Goal: Information Seeking & Learning: Check status

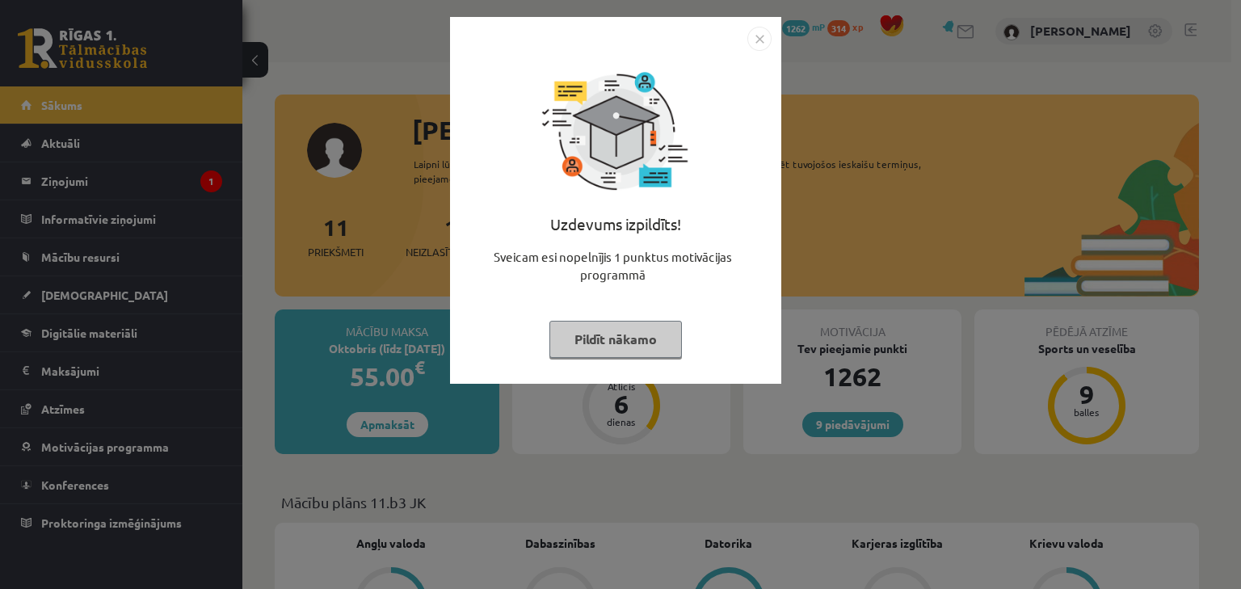
click at [585, 349] on button "Pildīt nākamo" at bounding box center [616, 339] width 133 height 37
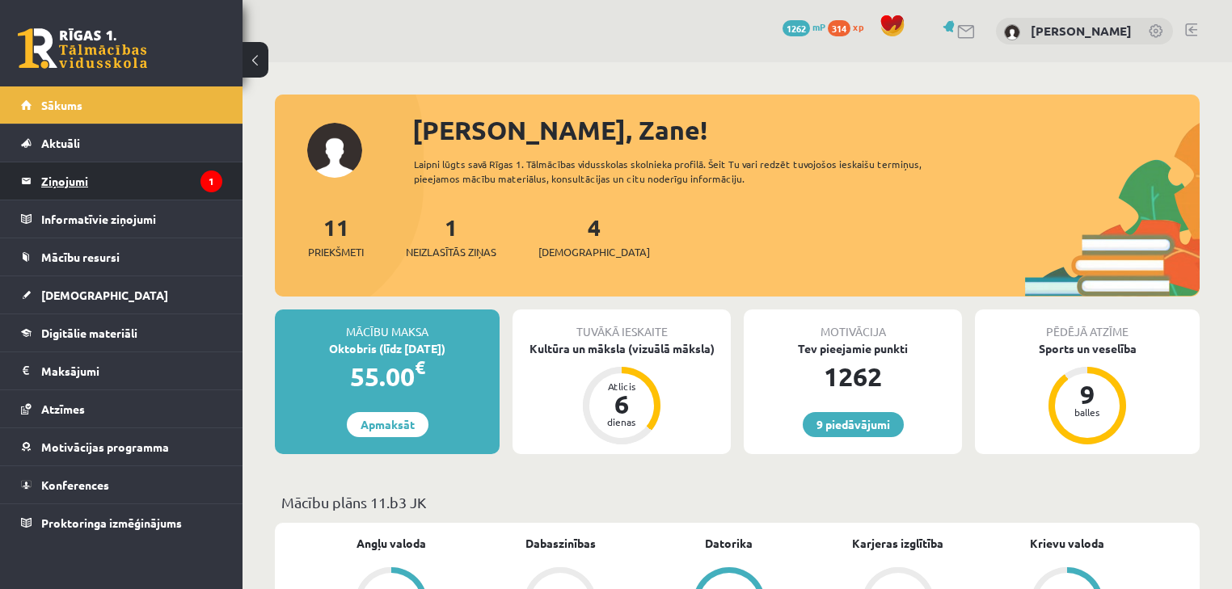
click at [115, 184] on legend "Ziņojumi 1" at bounding box center [131, 180] width 181 height 37
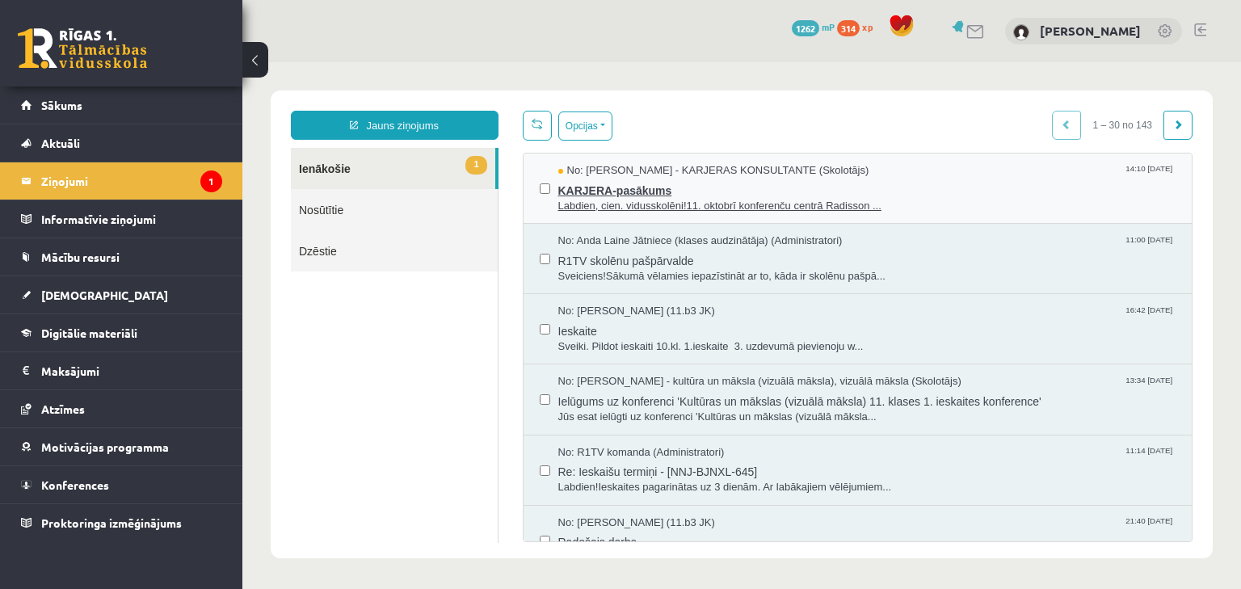
click at [674, 188] on span "KARJERA-pasākums" at bounding box center [868, 189] width 618 height 20
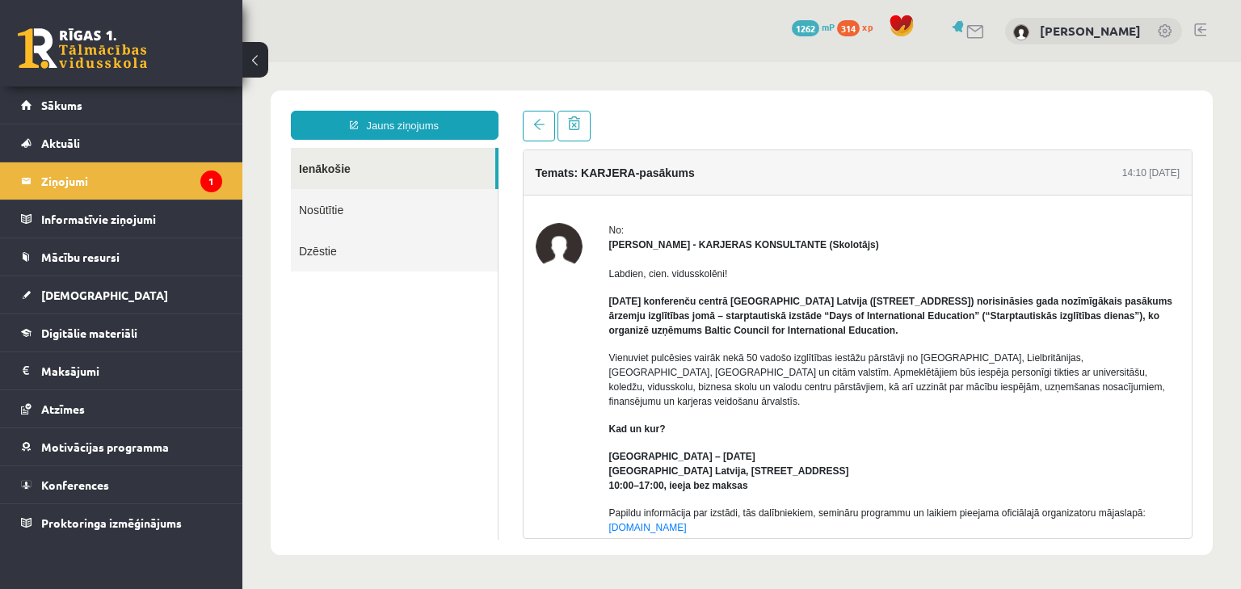
click at [90, 14] on div "9 Dāvanas 1262 mP 314 xp" at bounding box center [121, 43] width 242 height 86
click at [116, 55] on link at bounding box center [82, 48] width 129 height 40
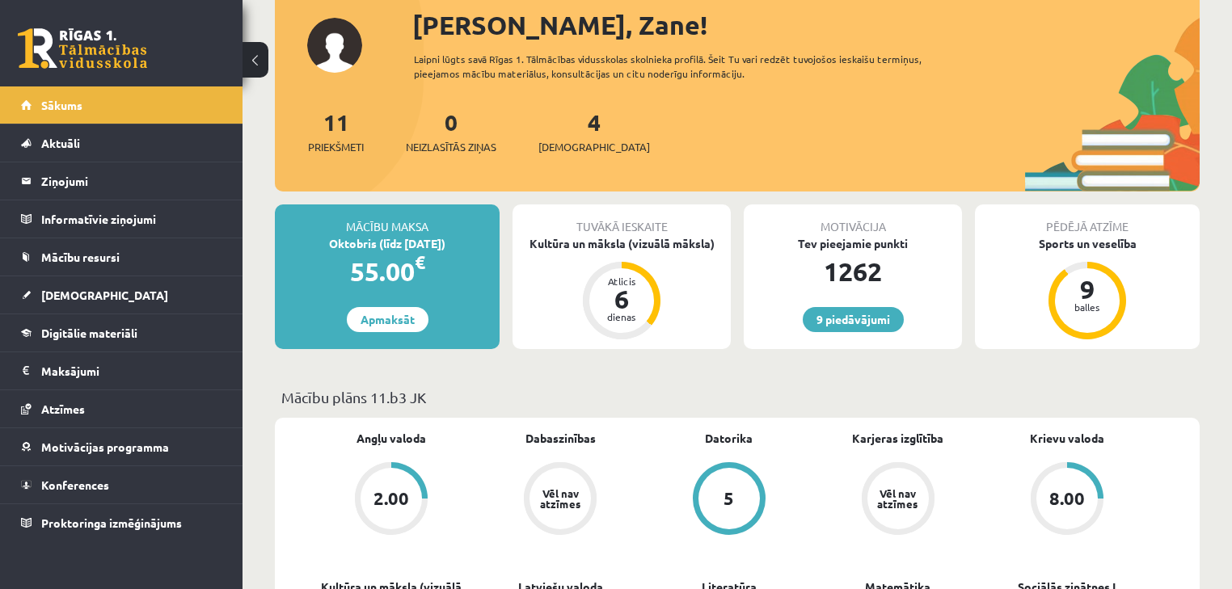
scroll to position [86, 0]
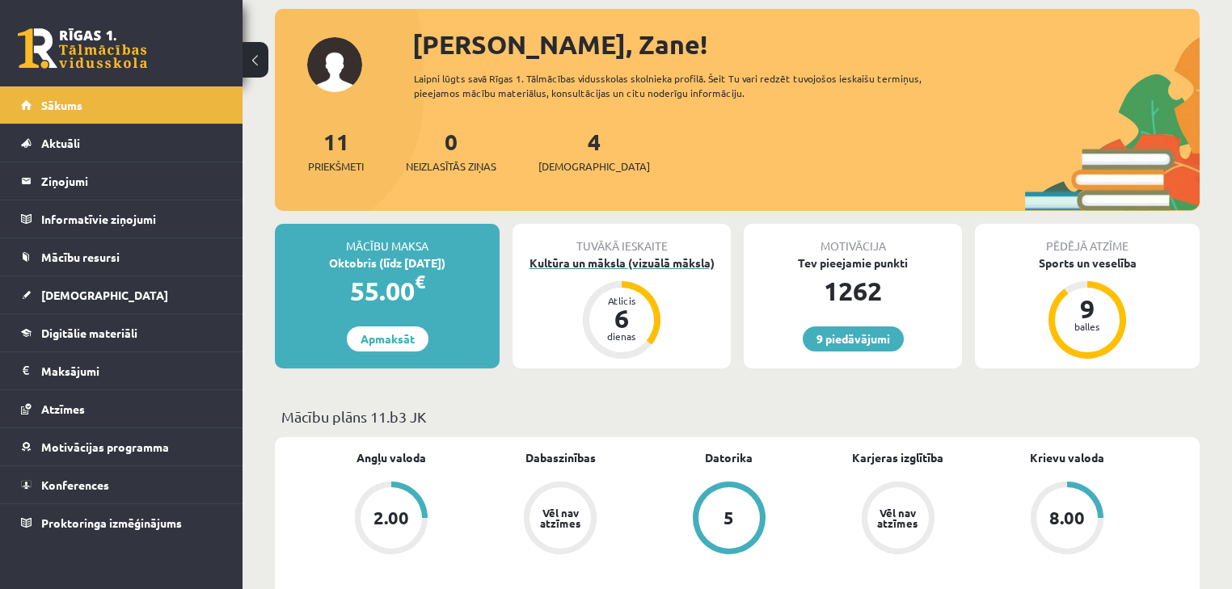
click at [624, 261] on div "Kultūra un māksla (vizuālā māksla)" at bounding box center [621, 263] width 218 height 17
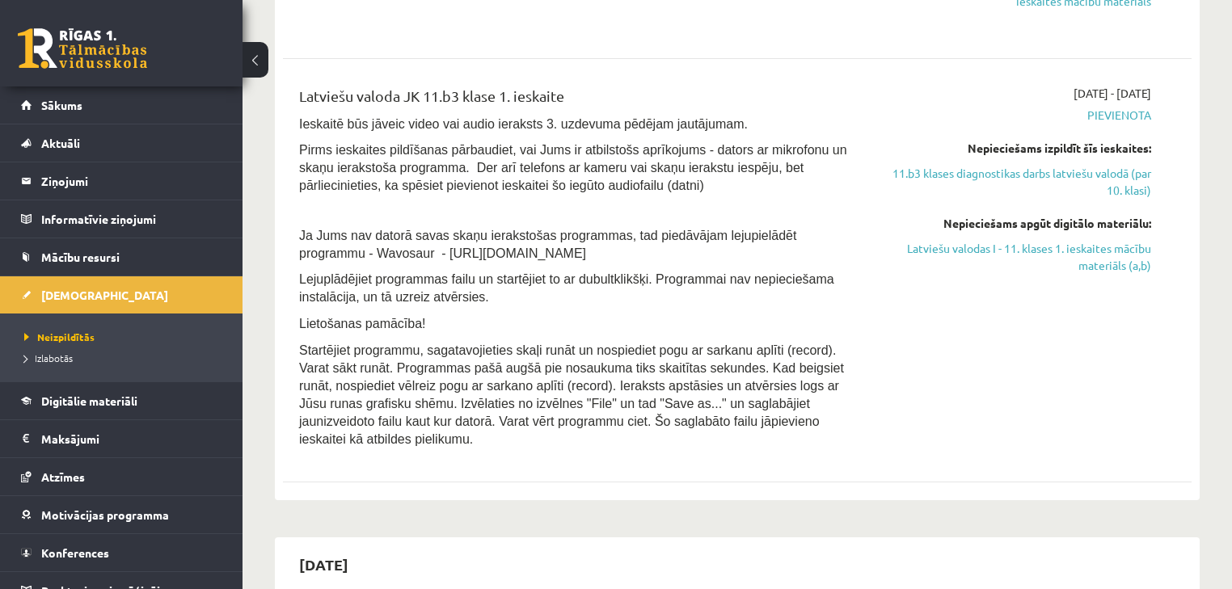
scroll to position [970, 0]
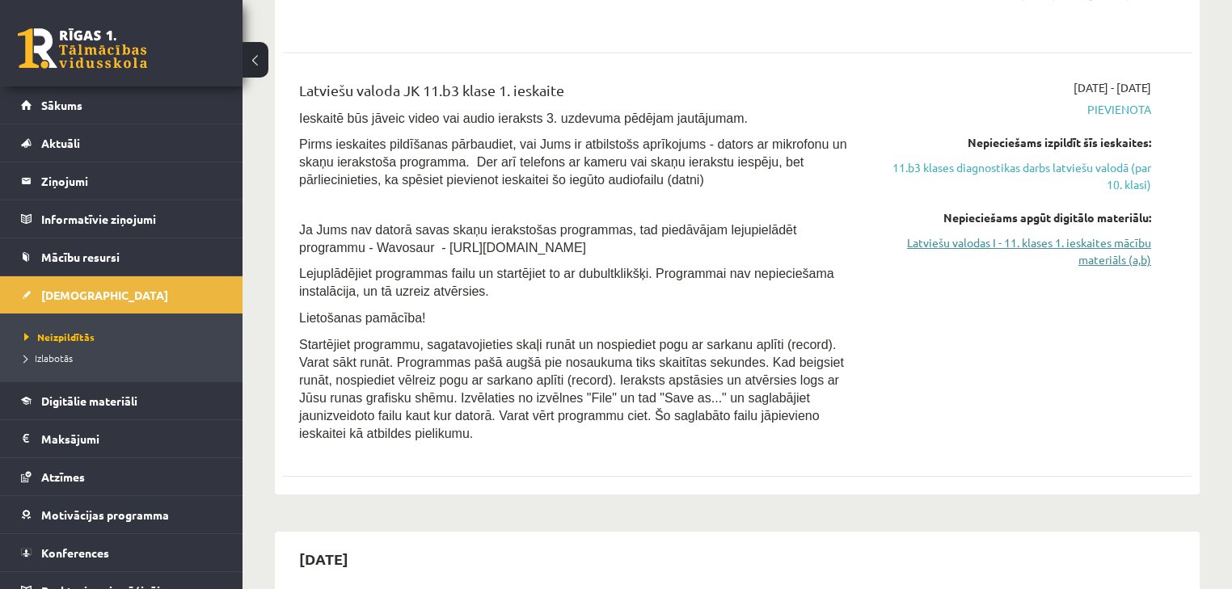
click at [1054, 252] on link "Latviešu valodas I - 11. klases 1. ieskaites mācību materiāls (a,b)" at bounding box center [1017, 251] width 268 height 34
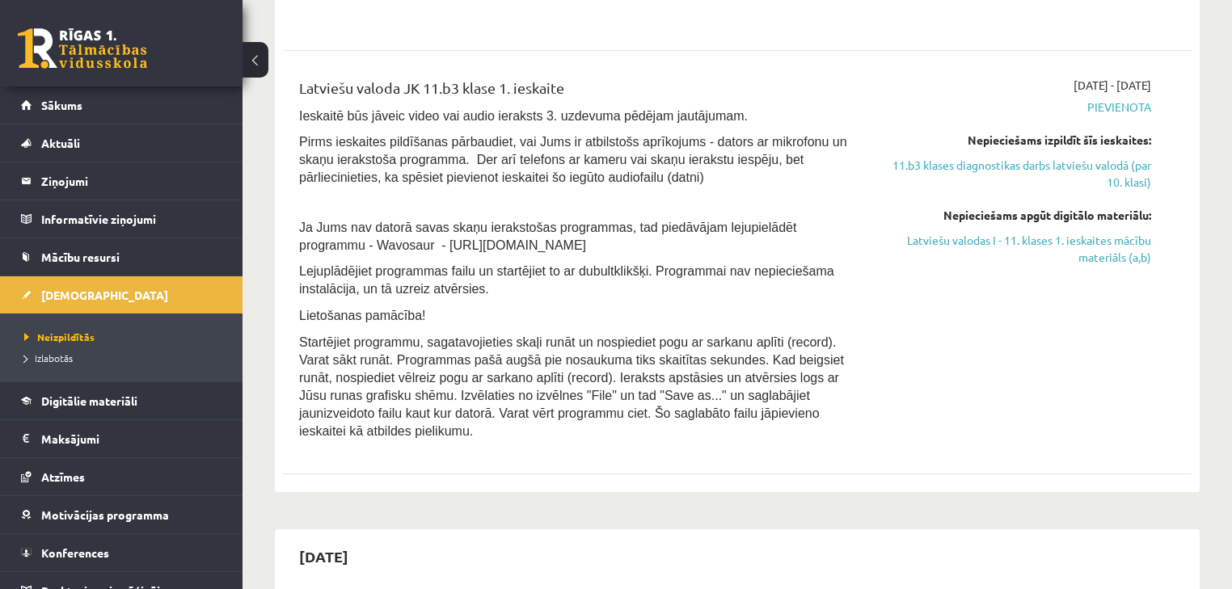
scroll to position [991, 0]
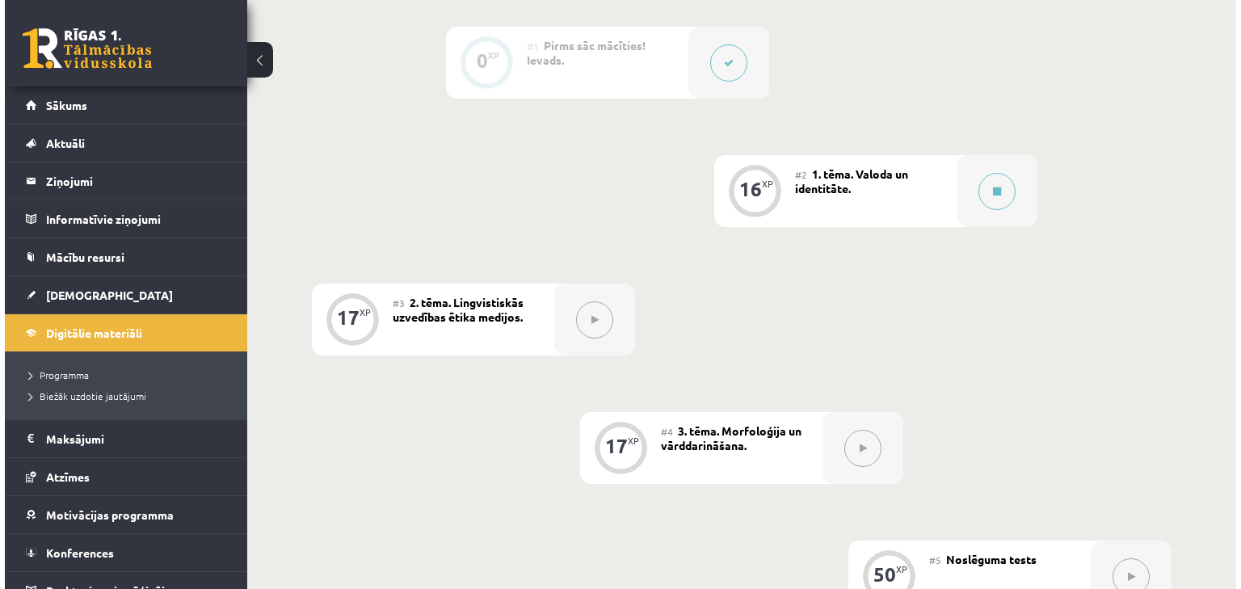
scroll to position [431, 0]
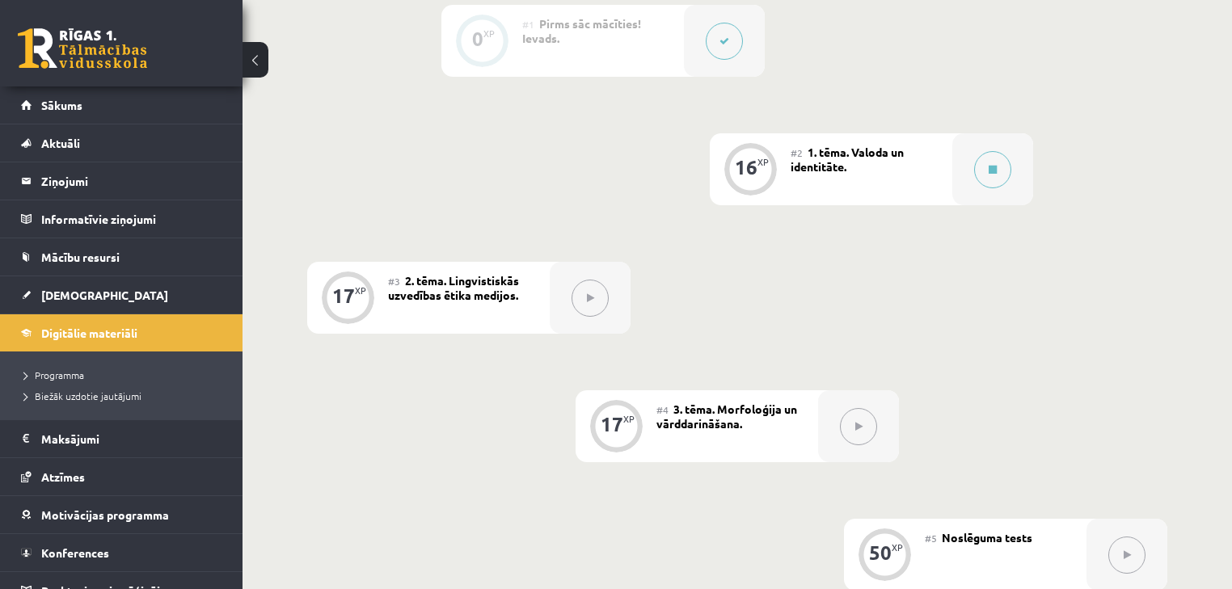
click at [851, 195] on div "#2 1. tēma. Valoda un identitāte." at bounding box center [871, 169] width 162 height 72
click at [975, 179] on button at bounding box center [992, 169] width 37 height 37
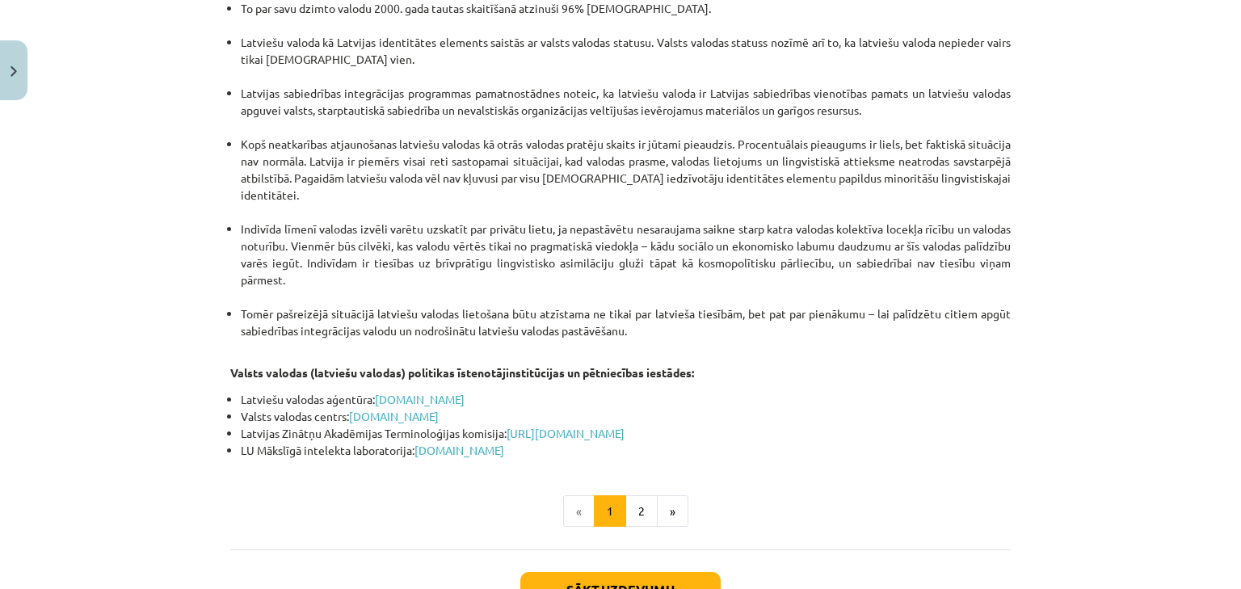
scroll to position [3404, 0]
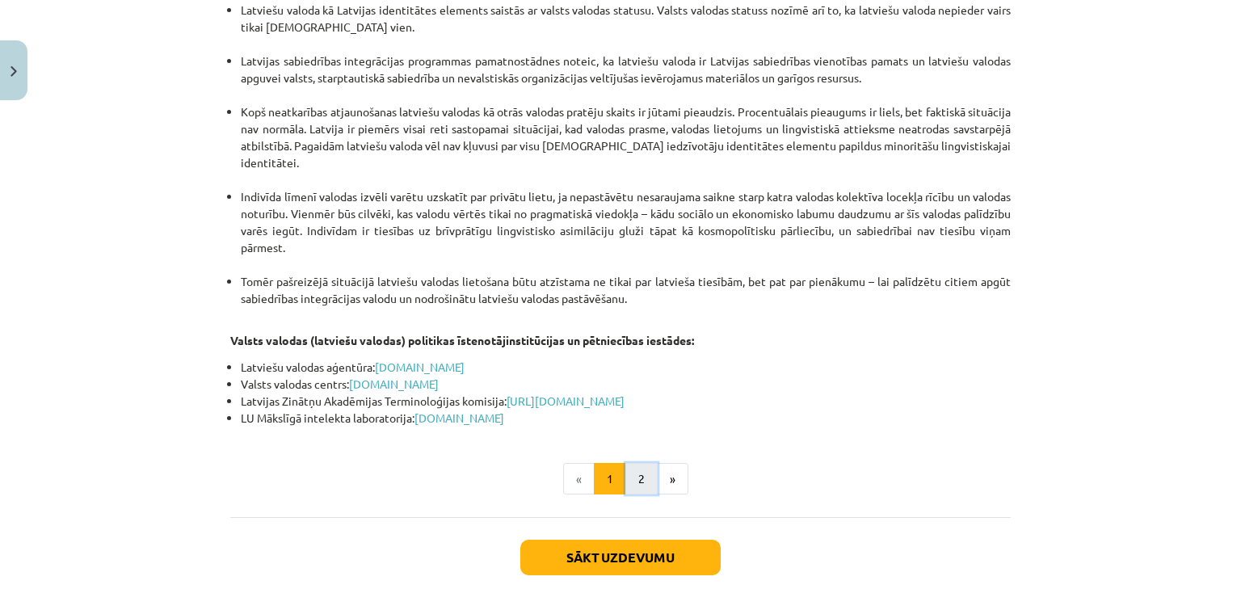
click at [630, 463] on button "2" at bounding box center [642, 479] width 32 height 32
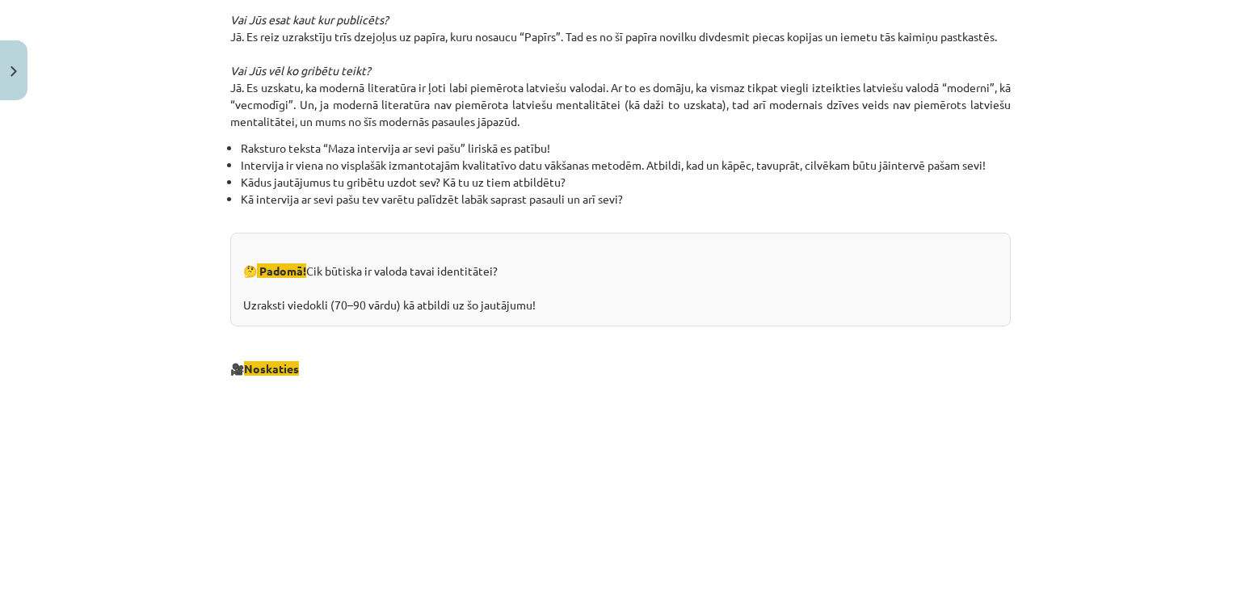
scroll to position [1756, 0]
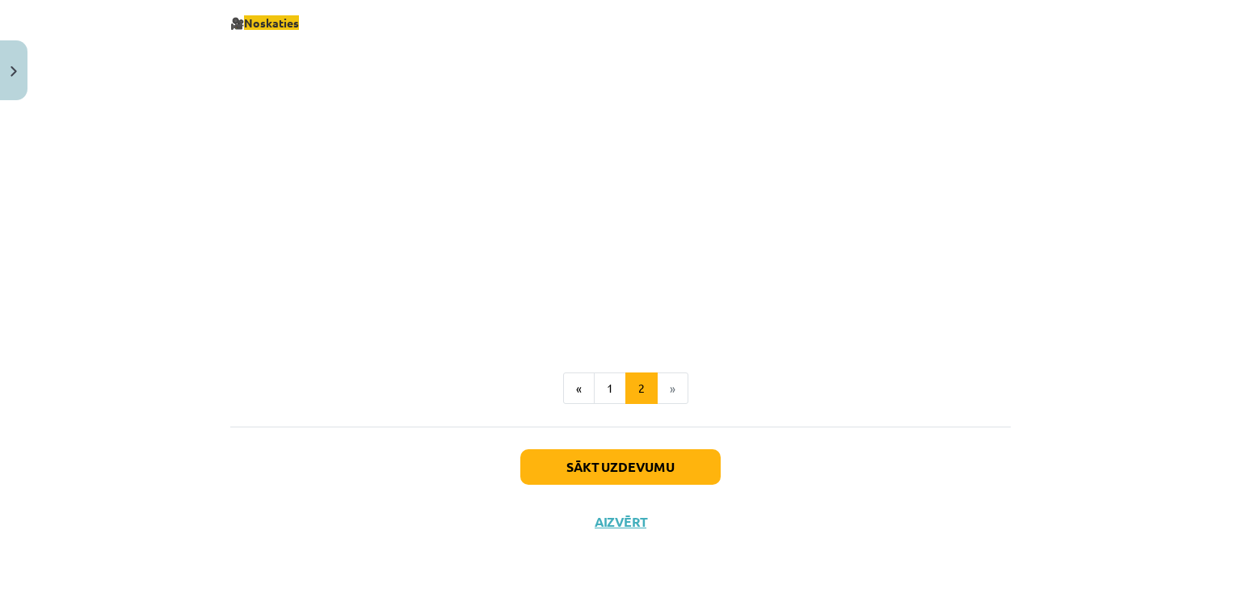
drag, startPoint x: 1184, startPoint y: 48, endPoint x: 1184, endPoint y: 245, distance: 196.4
click at [610, 386] on button "1" at bounding box center [610, 389] width 32 height 32
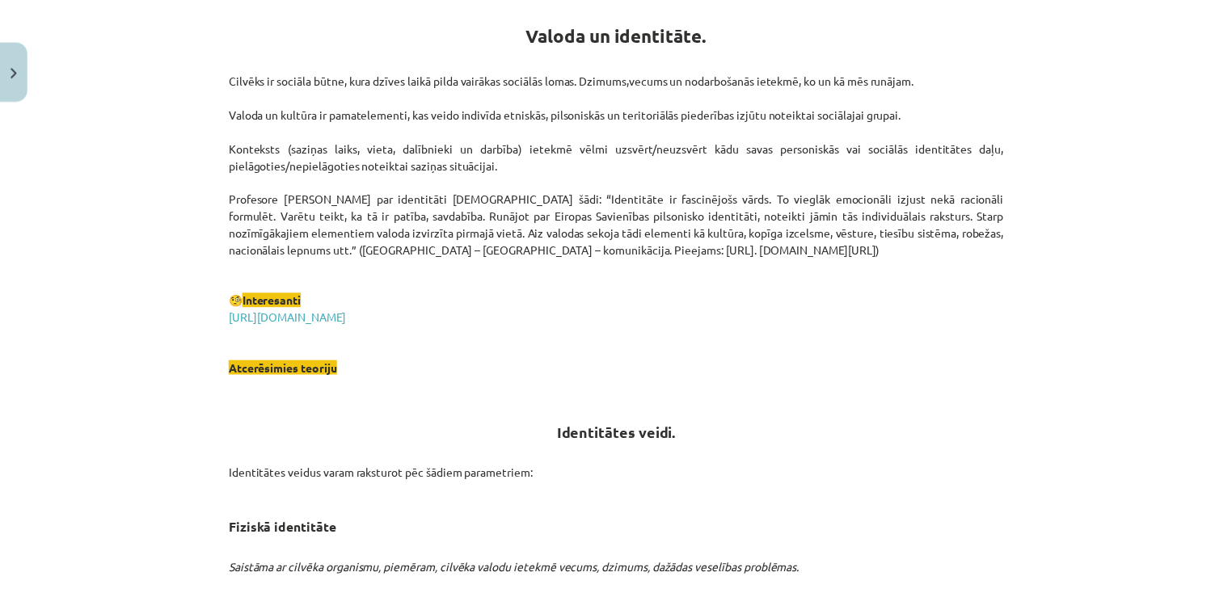
scroll to position [289, 0]
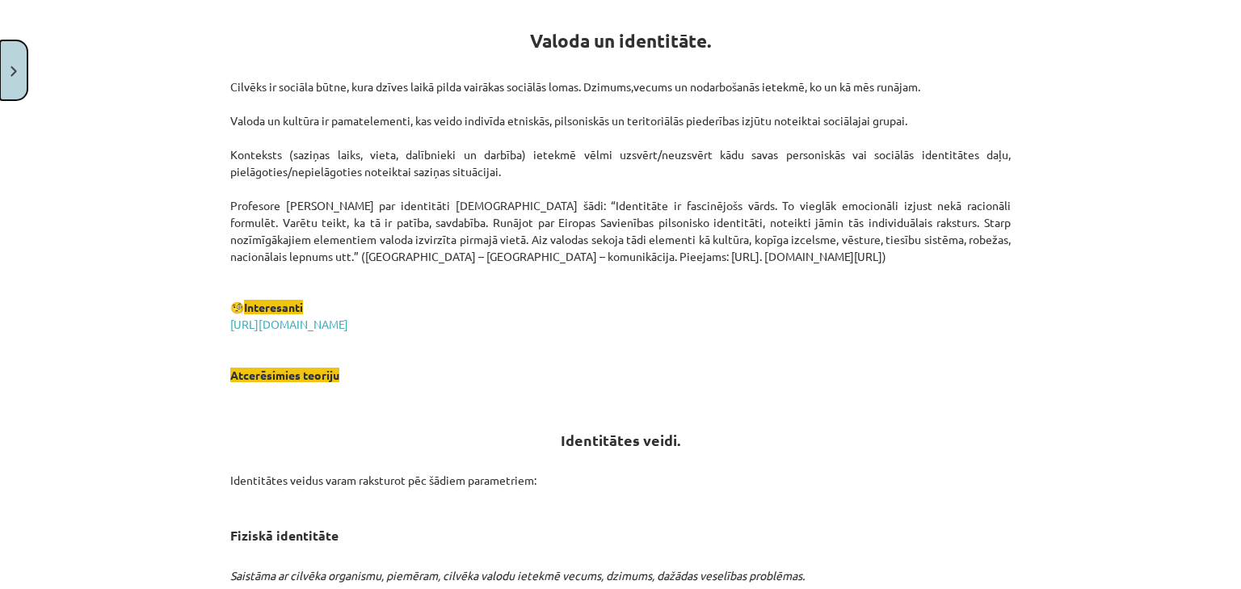
click at [0, 63] on button "Close" at bounding box center [13, 70] width 27 height 60
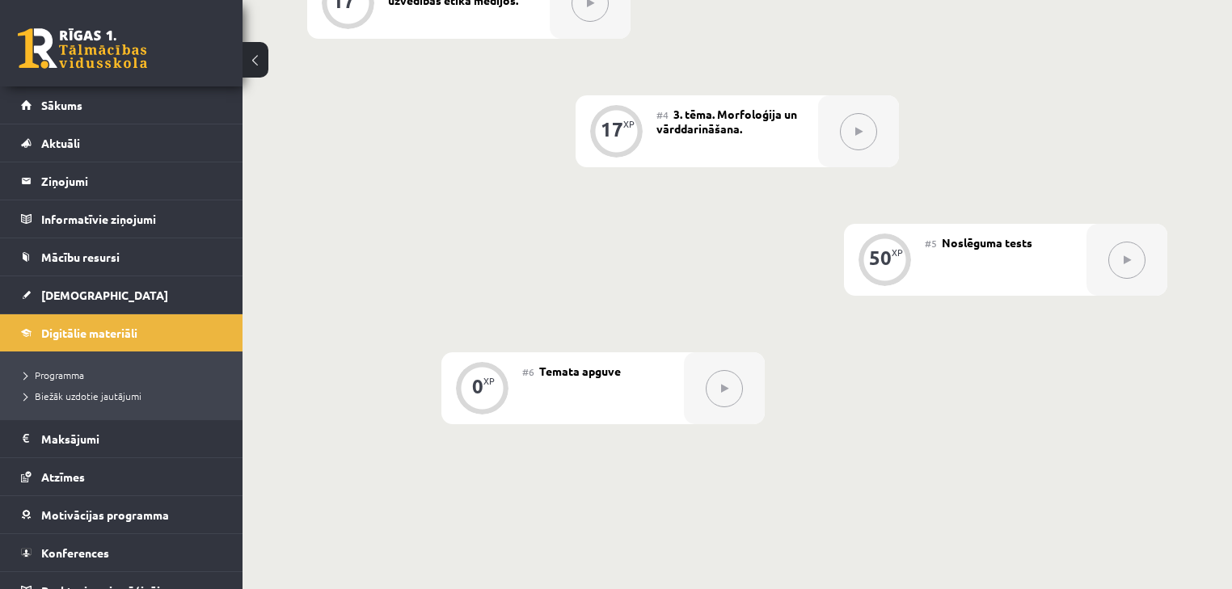
scroll to position [732, 0]
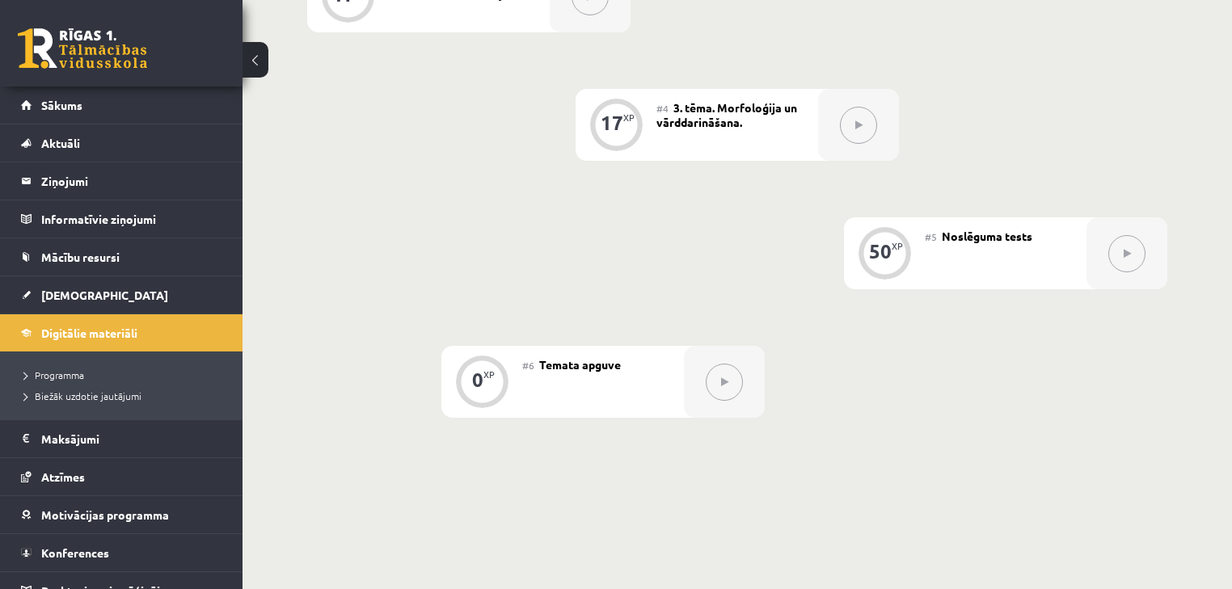
click at [893, 276] on div "50 XP" at bounding box center [884, 251] width 48 height 48
click at [998, 259] on div "#5 Noslēguma tests" at bounding box center [1006, 253] width 162 height 72
click at [998, 243] on span "Noslēguma tests" at bounding box center [987, 236] width 91 height 15
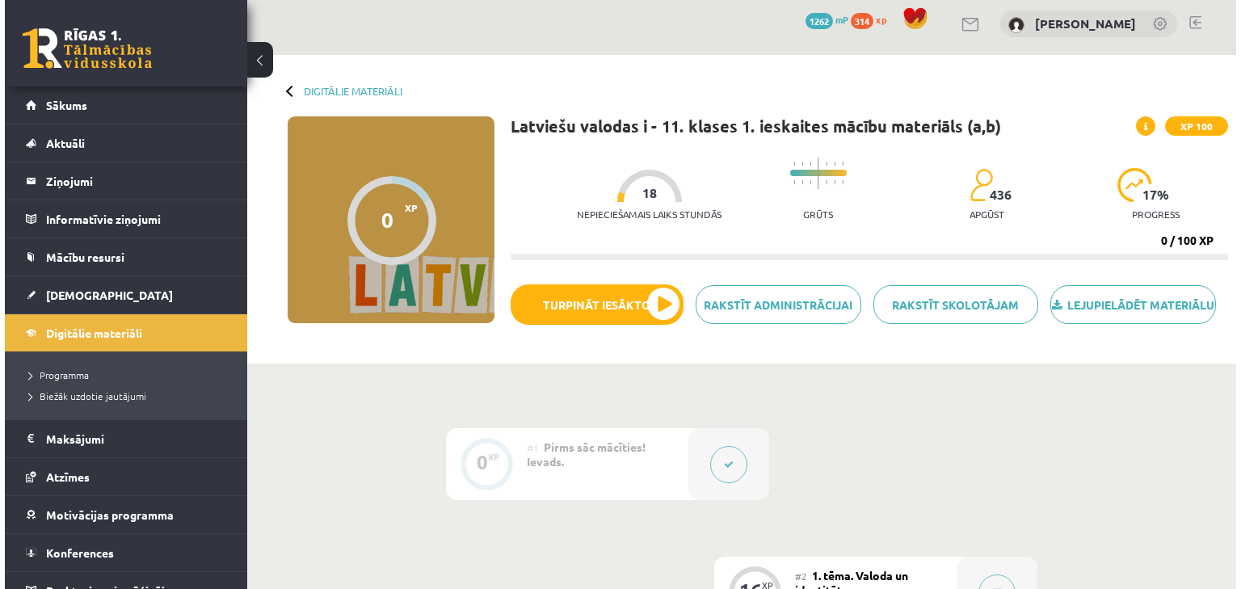
scroll to position [0, 0]
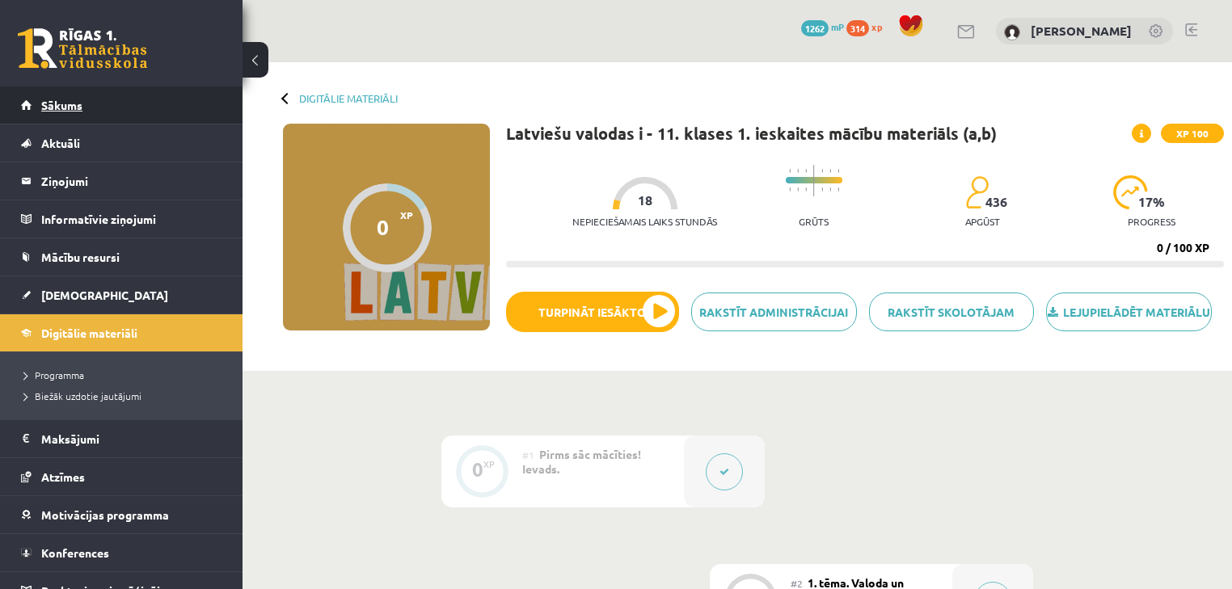
click at [71, 103] on span "Sākums" at bounding box center [61, 105] width 41 height 15
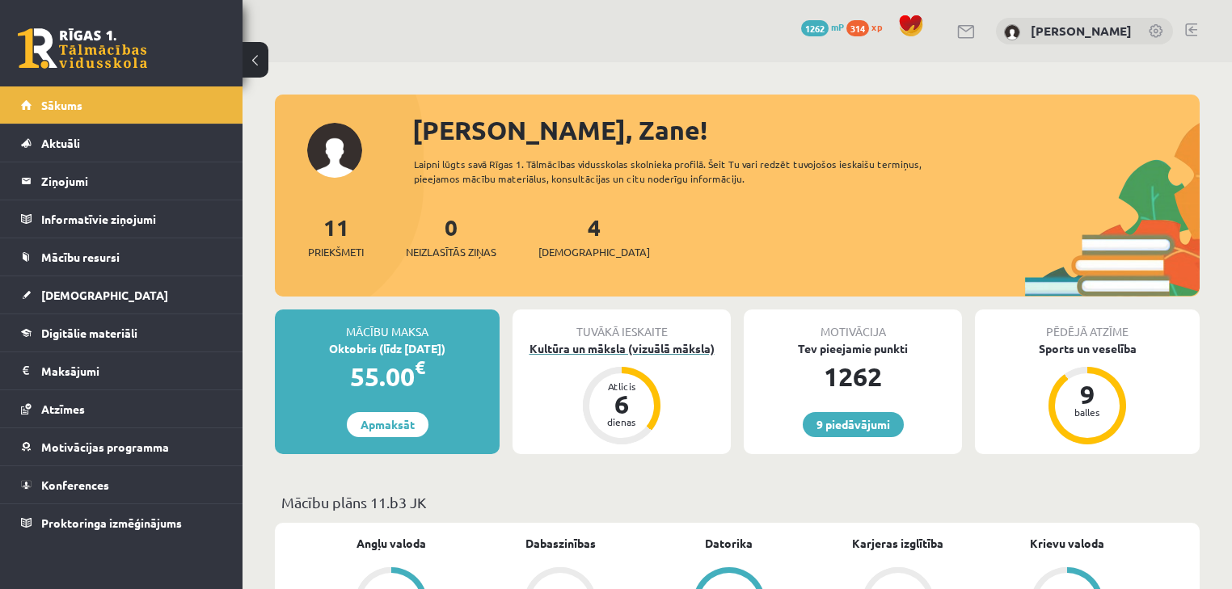
click at [677, 347] on div "Kultūra un māksla (vizuālā māksla)" at bounding box center [621, 348] width 218 height 17
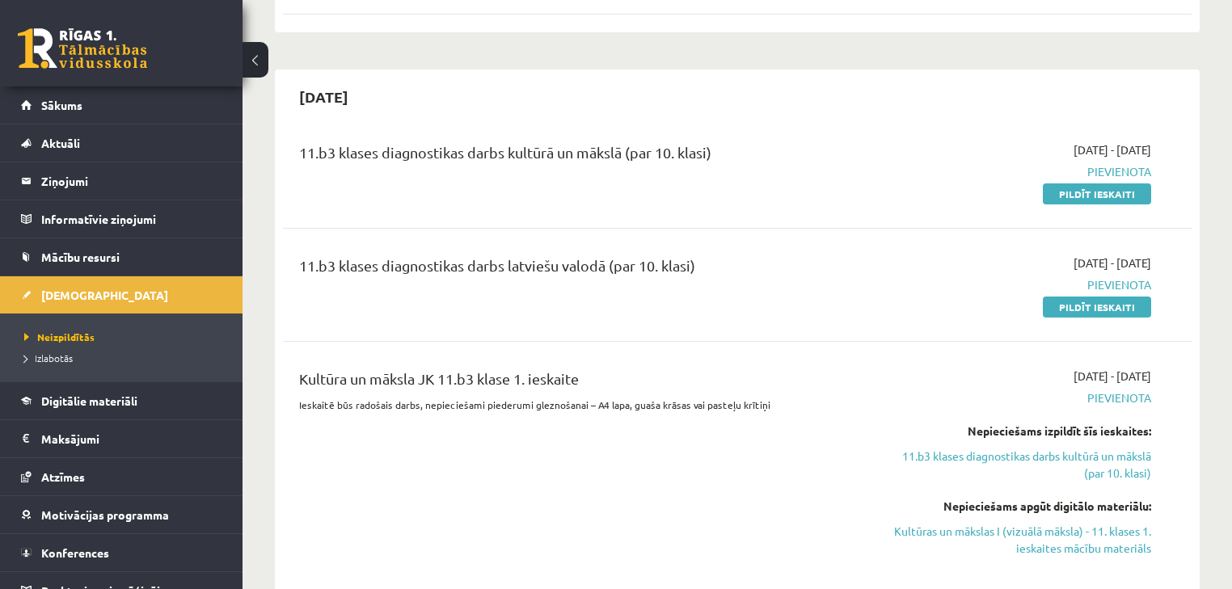
scroll to position [409, 0]
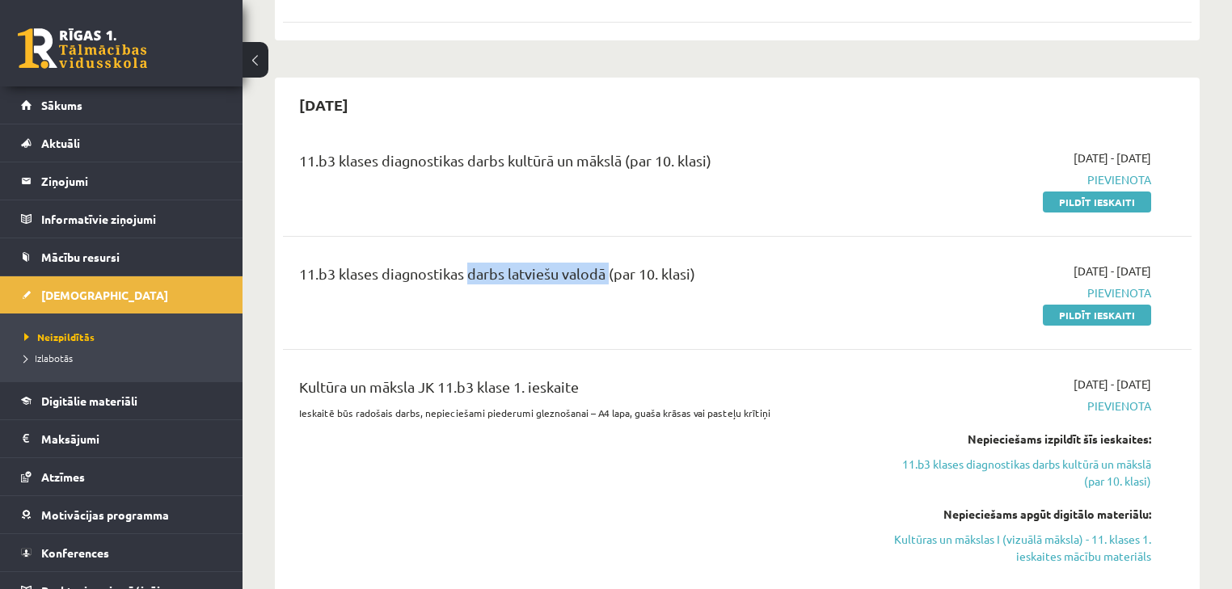
drag, startPoint x: 464, startPoint y: 293, endPoint x: 609, endPoint y: 289, distance: 144.7
click at [609, 289] on div "11.b3 klases diagnostikas darbs latviešu valodā (par 10. klasi)" at bounding box center [579, 293] width 584 height 61
click at [792, 322] on div "11.b3 klases diagnostikas darbs latviešu valodā (par 10. klasi)" at bounding box center [579, 293] width 584 height 61
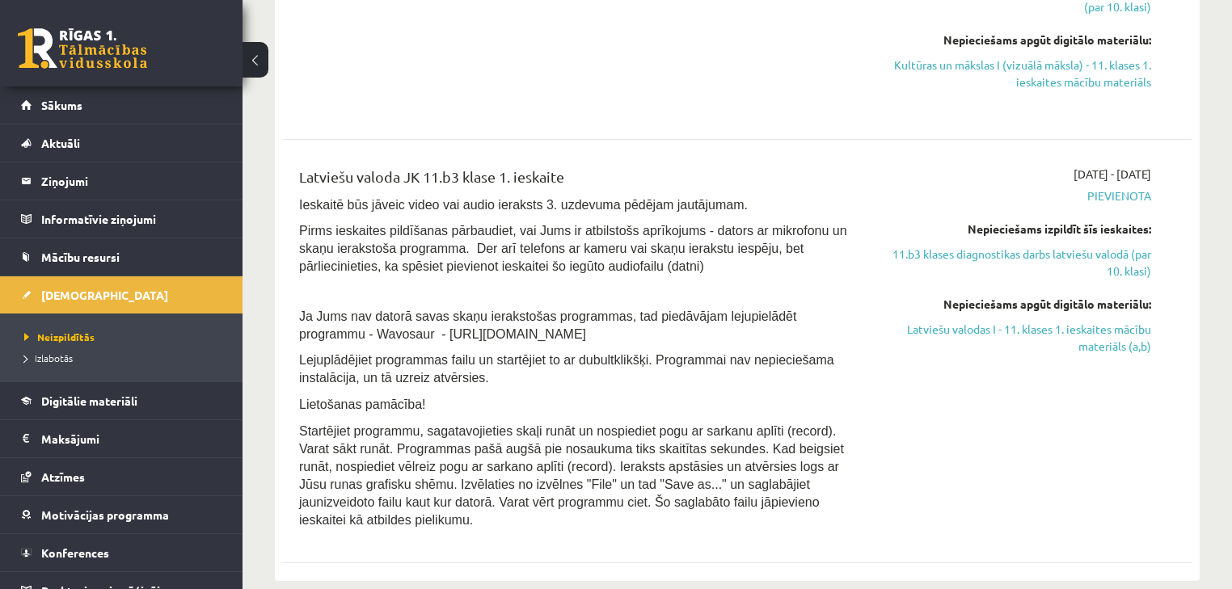
drag, startPoint x: 592, startPoint y: 301, endPoint x: 607, endPoint y: 395, distance: 95.8
click at [603, 373] on div "Latviešu valoda JK 11.b3 klase 1. ieskaite Ieskaitē būs jāveic video vai audio …" at bounding box center [579, 352] width 584 height 372
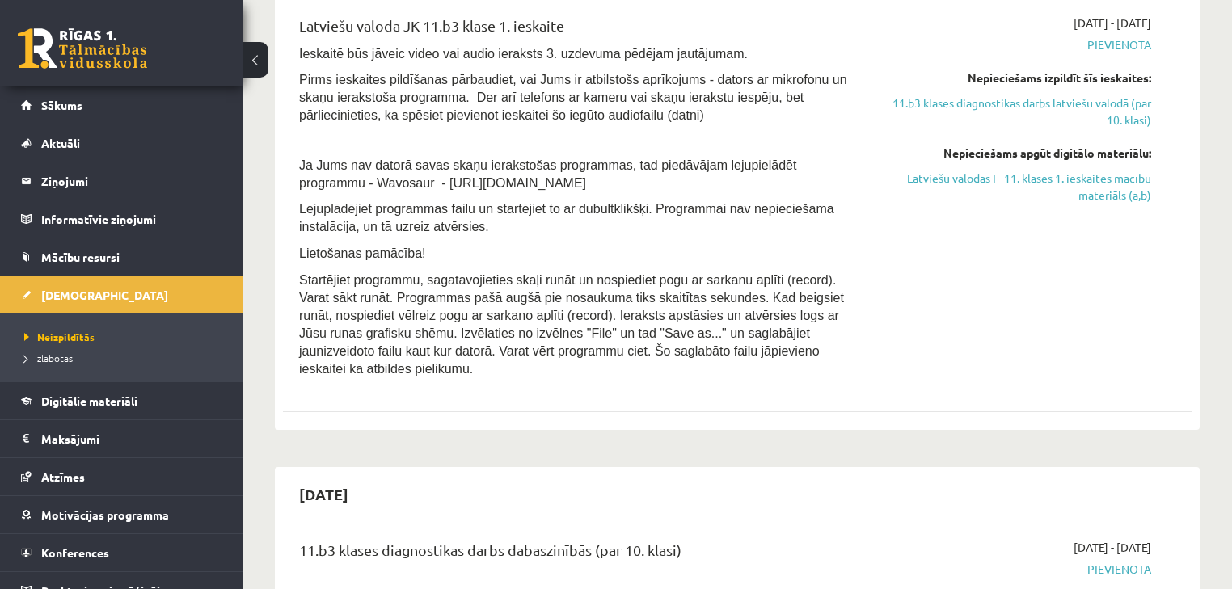
click at [971, 323] on div "2025-10-01 - 2025-10-15 Pievienota Nepieciešams izpildīt šīs ieskaites: 11.b3 k…" at bounding box center [1017, 201] width 292 height 372
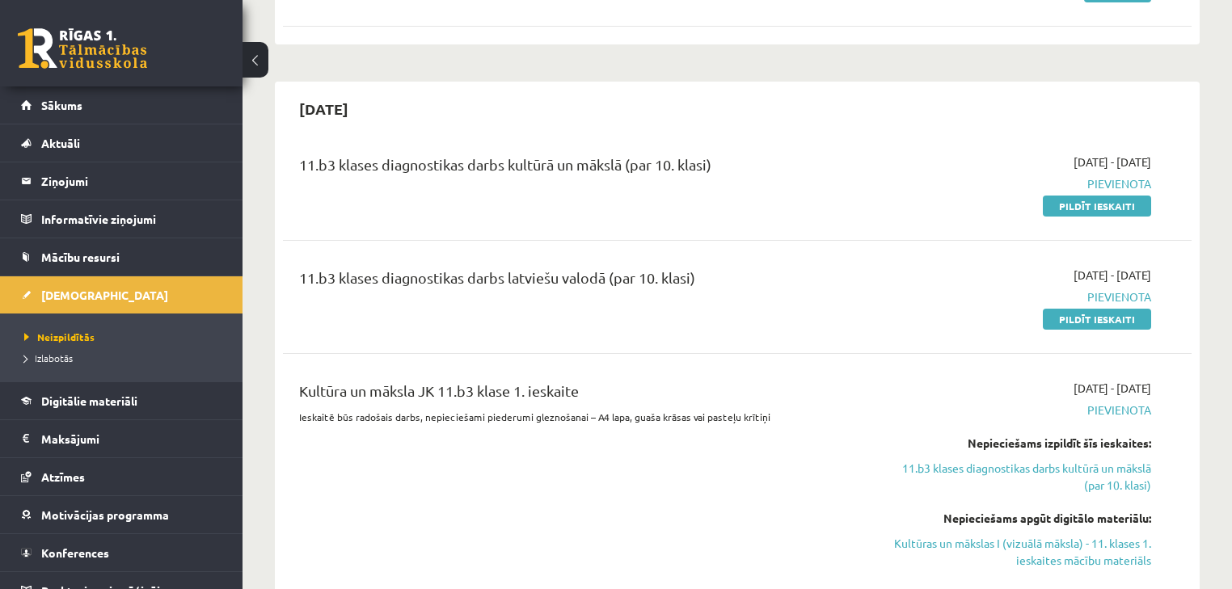
scroll to position [431, 0]
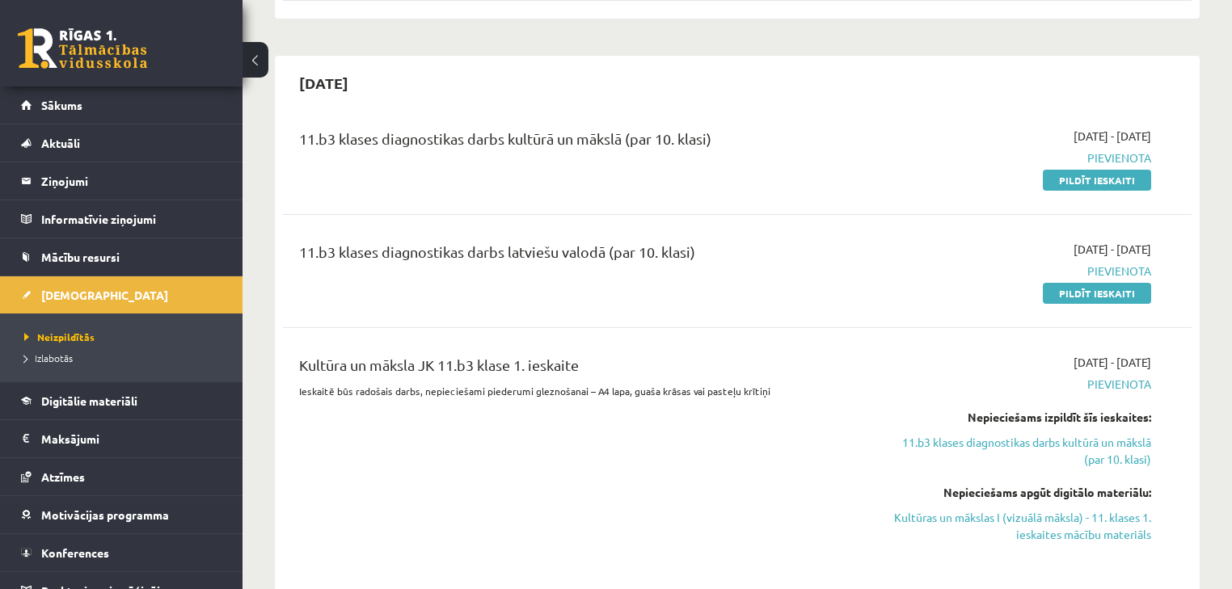
drag, startPoint x: 424, startPoint y: 114, endPoint x: 744, endPoint y: 149, distance: 322.8
click at [744, 149] on div "2025-10-15 11.b3 klases diagnostikas darbs kultūrā un mākslā (par 10. klasi) 20…" at bounding box center [737, 545] width 925 height 979
click at [764, 230] on div "11.b3 klases diagnostikas darbs latviešu valodā (par 10. klasi) 2025-10-01 - 20…" at bounding box center [737, 271] width 908 height 93
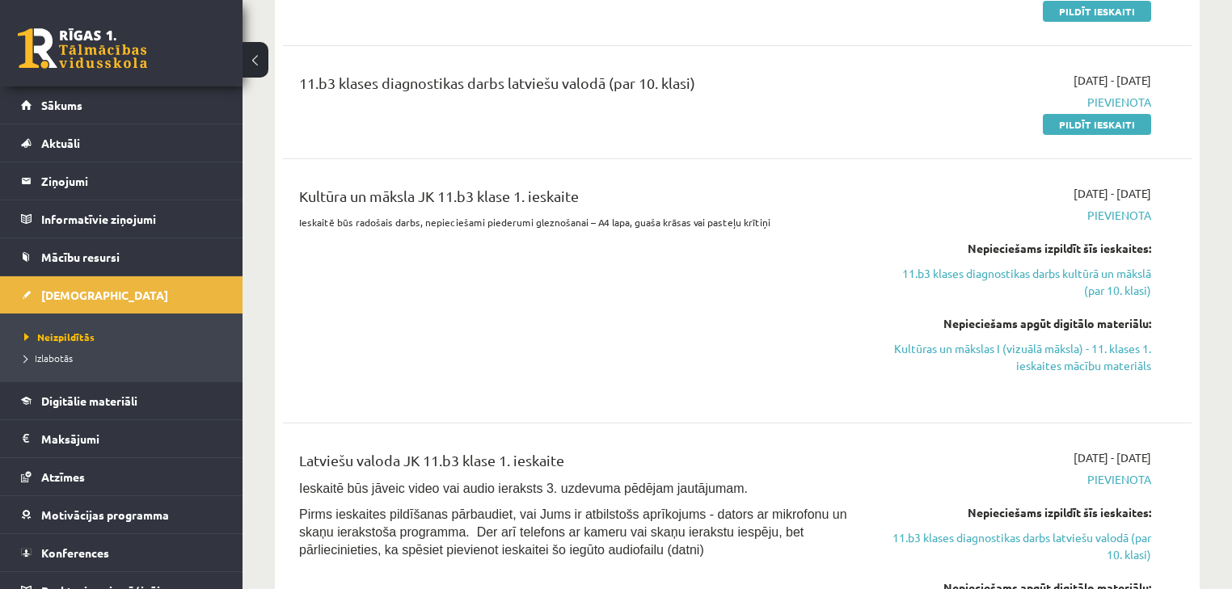
scroll to position [603, 0]
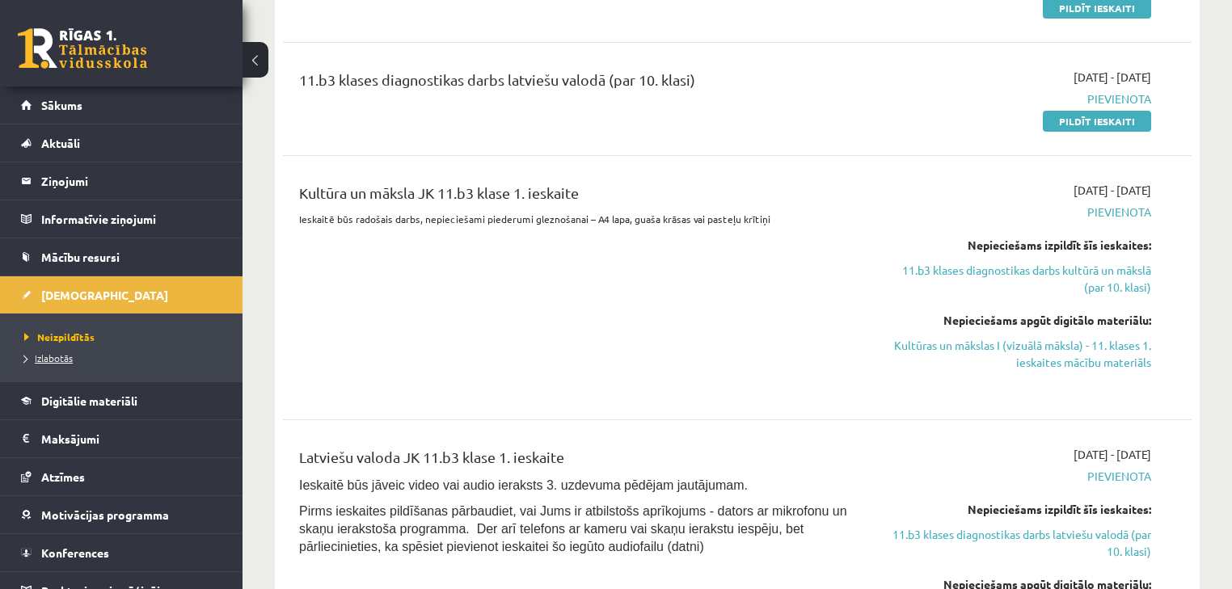
click at [74, 358] on link "Izlabotās" at bounding box center [125, 358] width 202 height 15
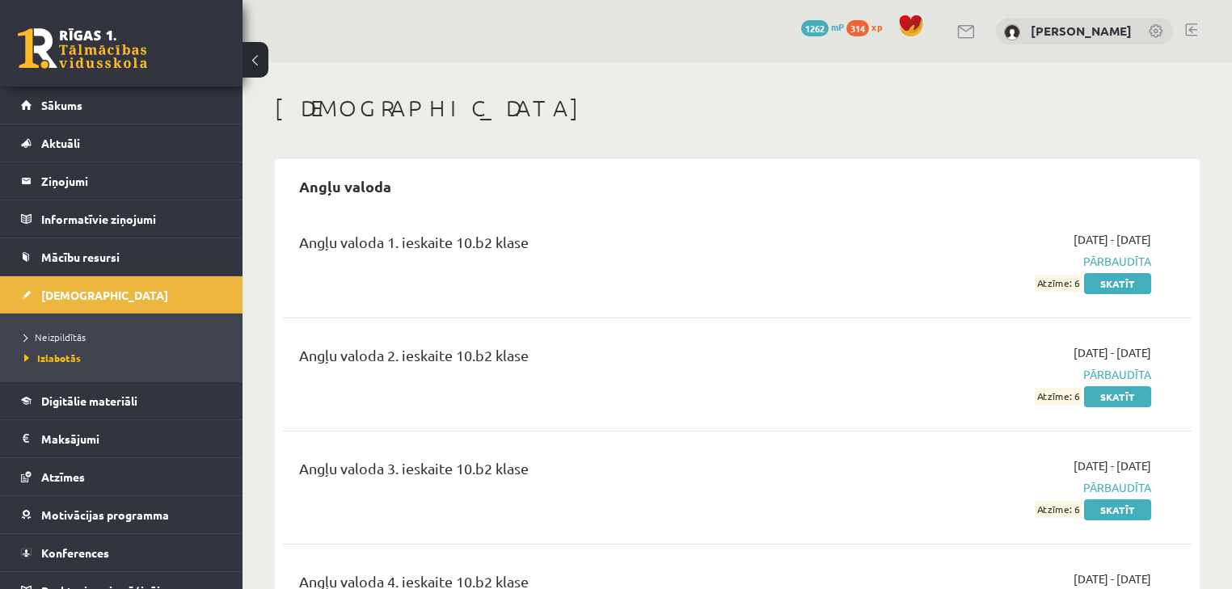
drag, startPoint x: 879, startPoint y: 226, endPoint x: 902, endPoint y: 33, distance: 194.6
click at [75, 107] on span "Sākums" at bounding box center [61, 105] width 41 height 15
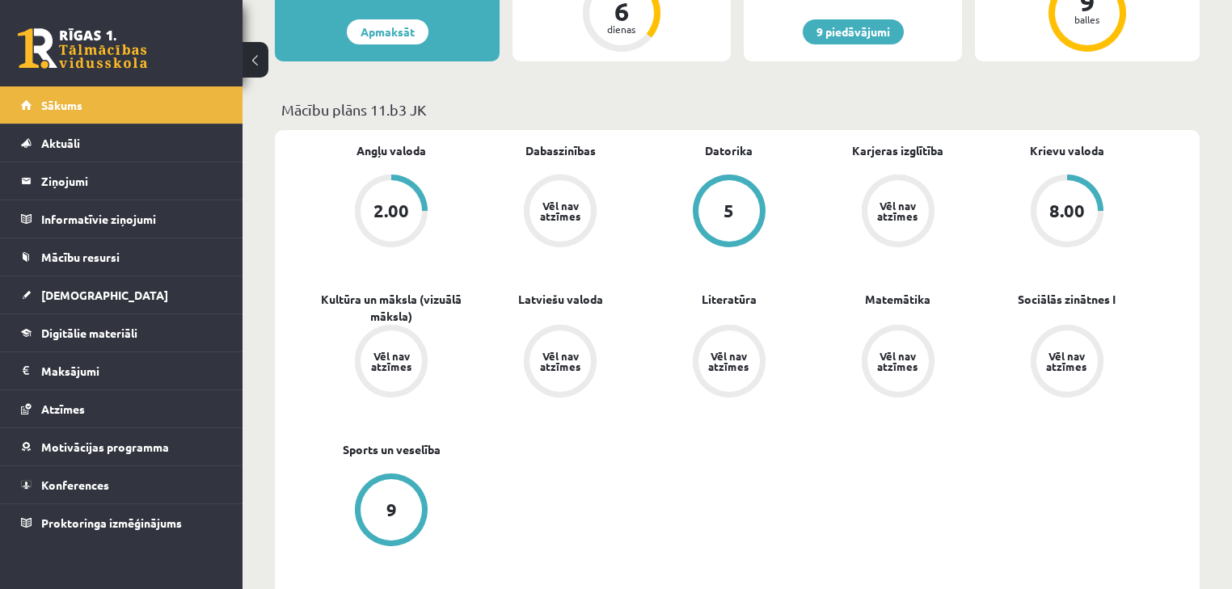
scroll to position [388, 0]
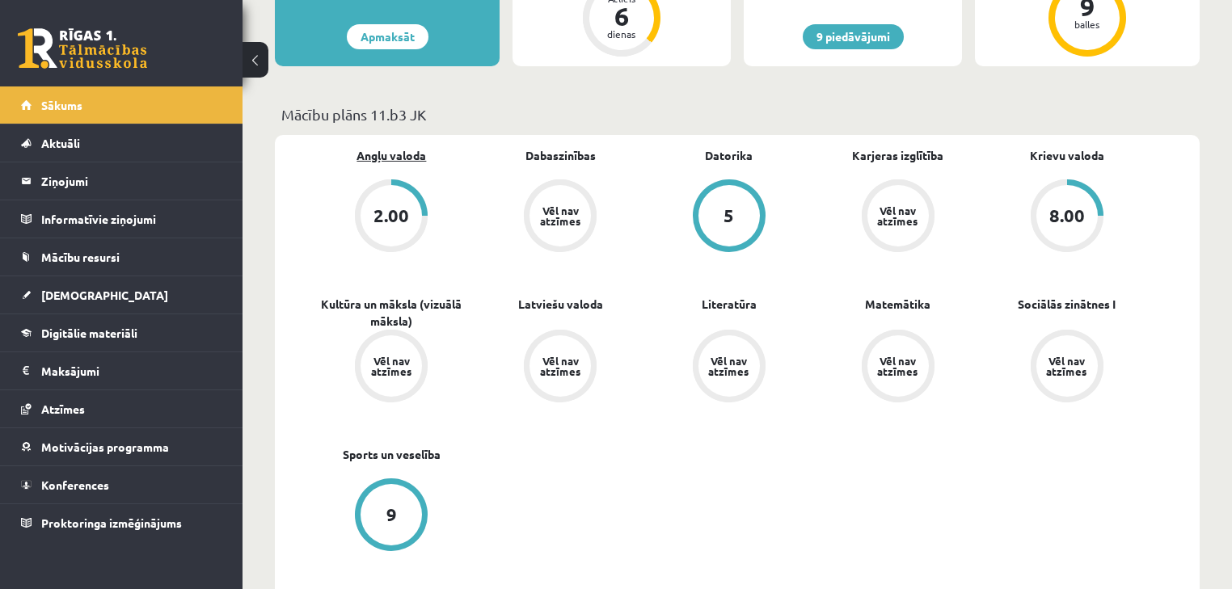
click at [390, 151] on link "Angļu valoda" at bounding box center [391, 155] width 70 height 17
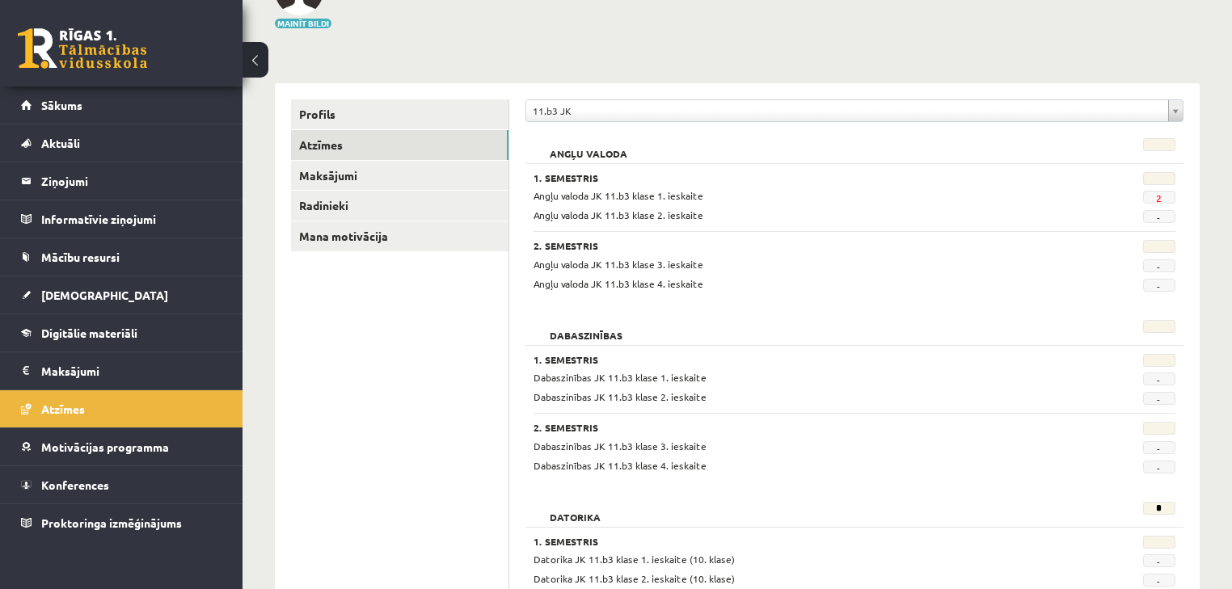
scroll to position [150, 0]
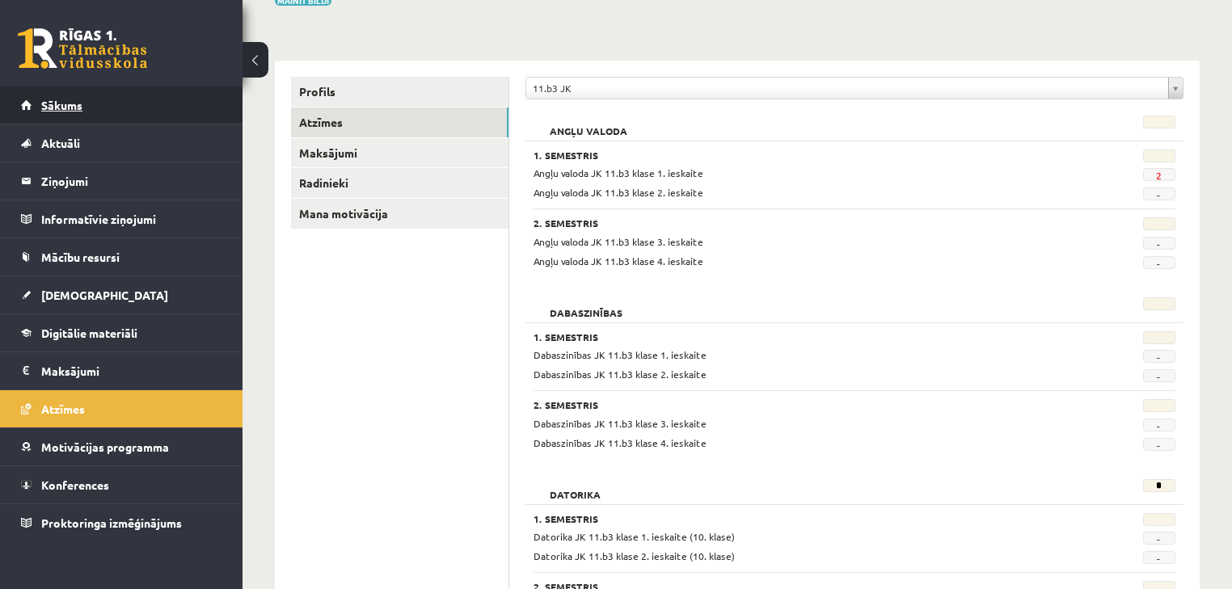
click at [126, 113] on link "Sākums" at bounding box center [121, 104] width 201 height 37
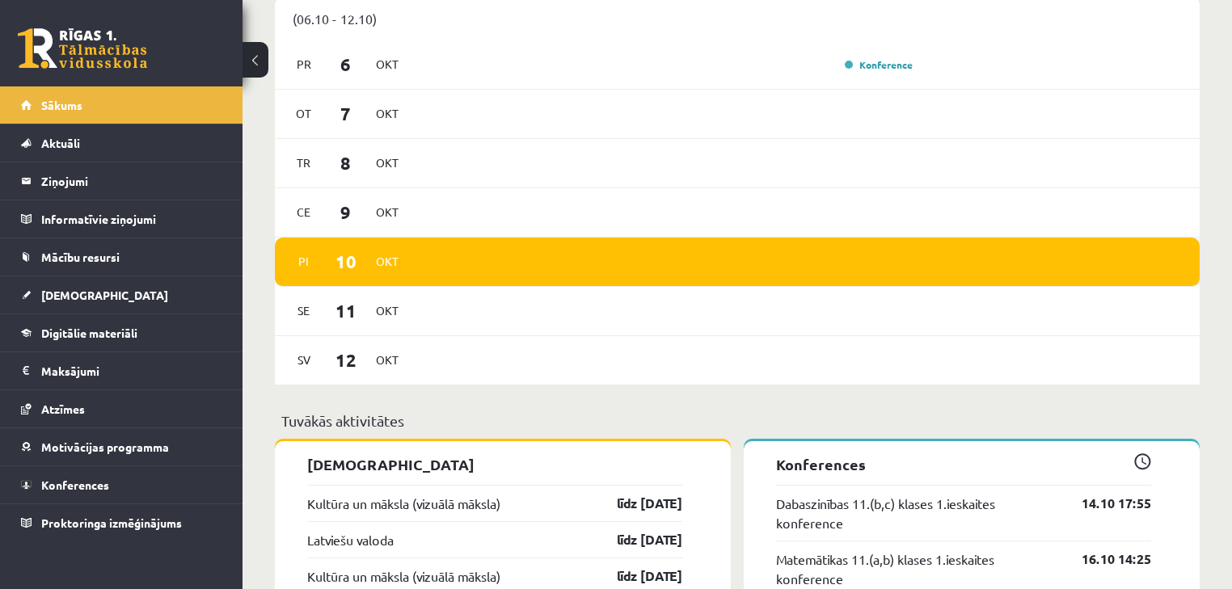
scroll to position [1056, 0]
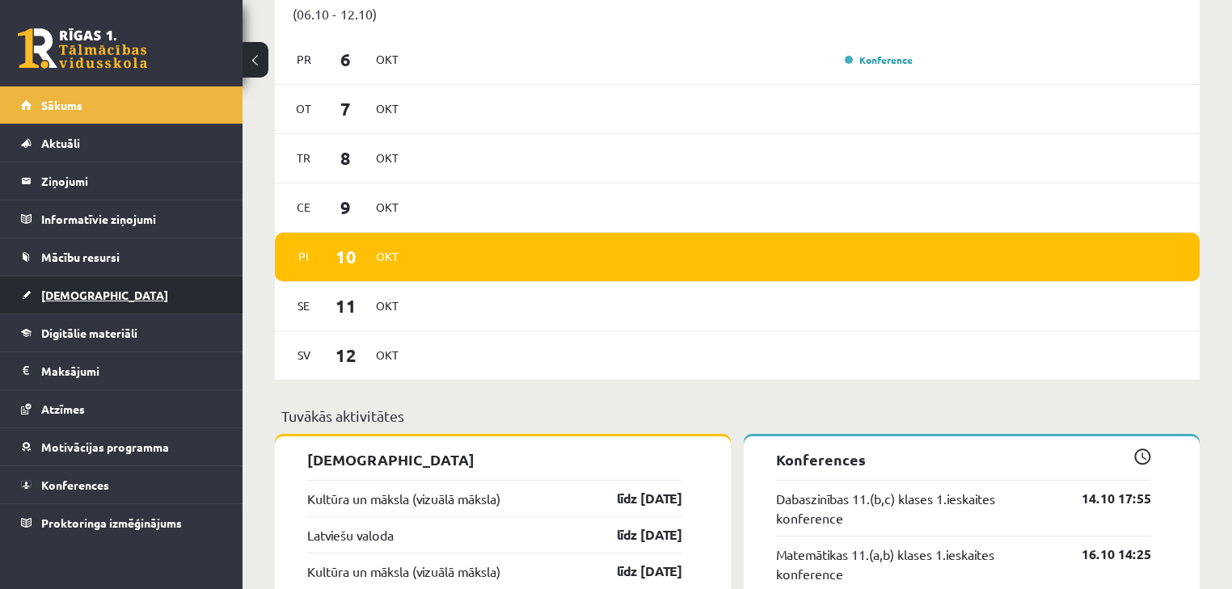
click at [70, 289] on span "[DEMOGRAPHIC_DATA]" at bounding box center [104, 295] width 127 height 15
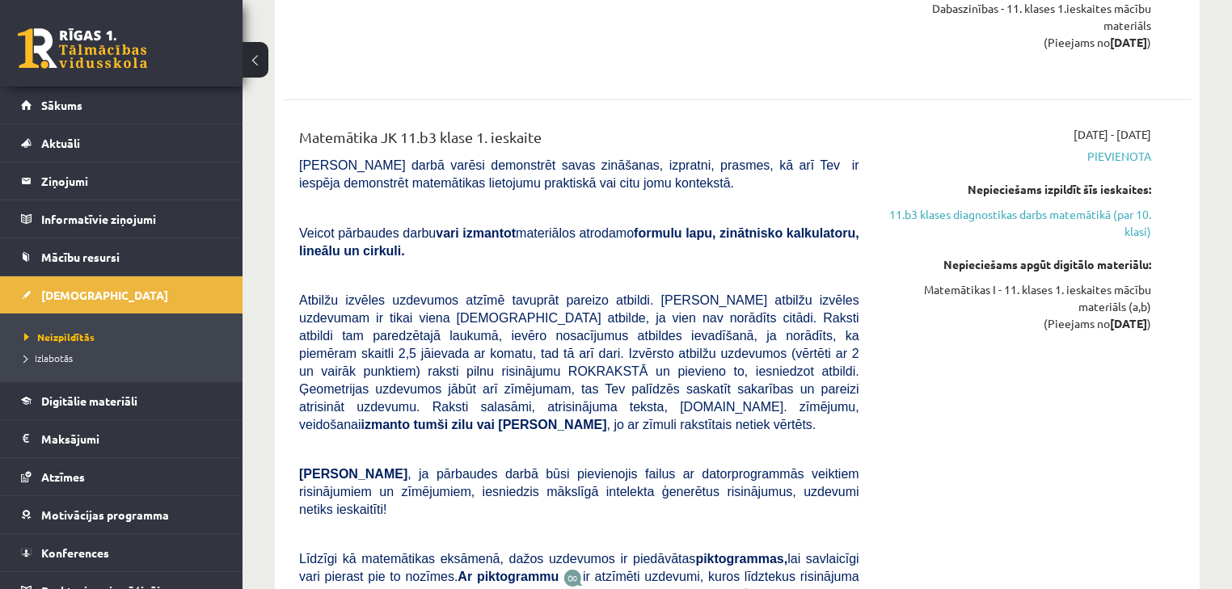
scroll to position [1940, 0]
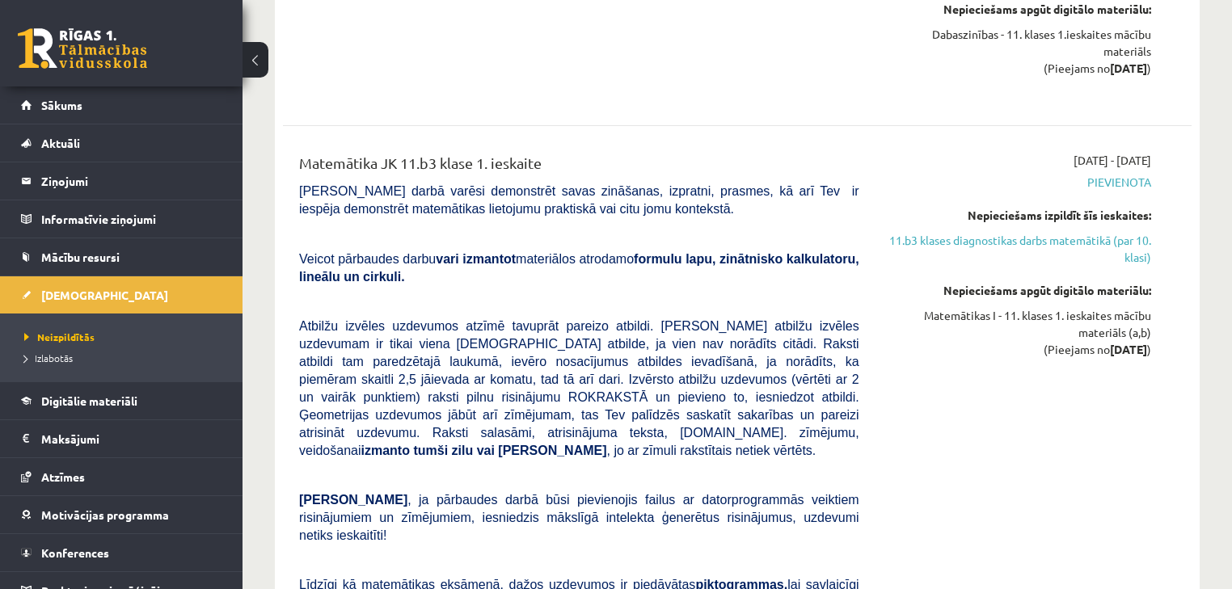
drag, startPoint x: 816, startPoint y: 464, endPoint x: 808, endPoint y: 445, distance: 20.7
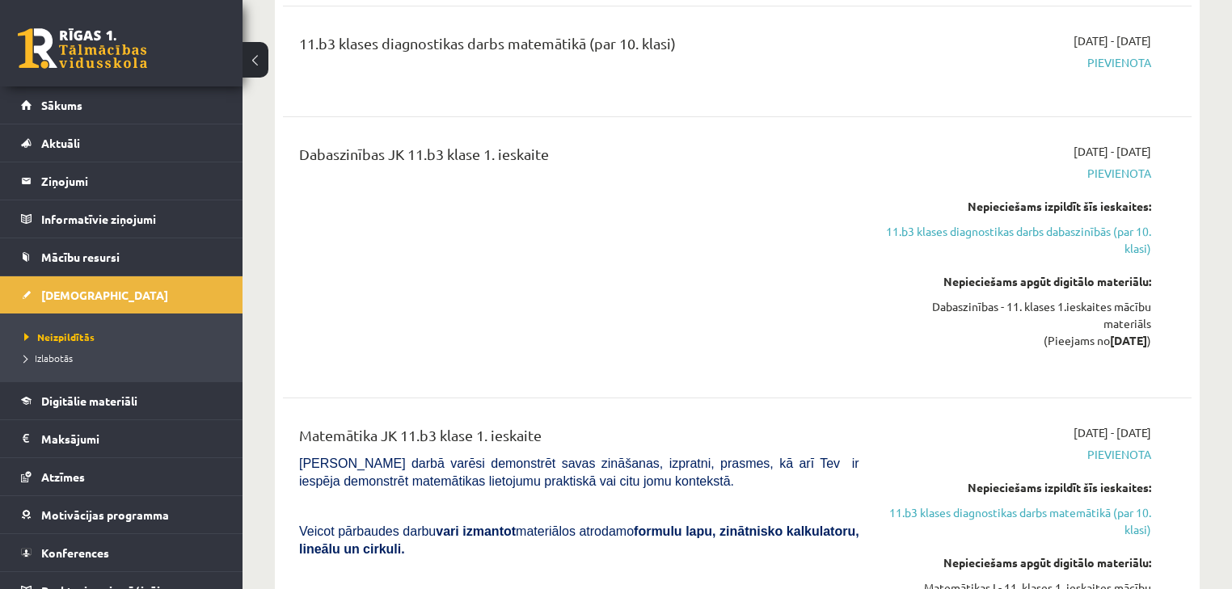
drag, startPoint x: 808, startPoint y: 445, endPoint x: 802, endPoint y: 318, distance: 126.3
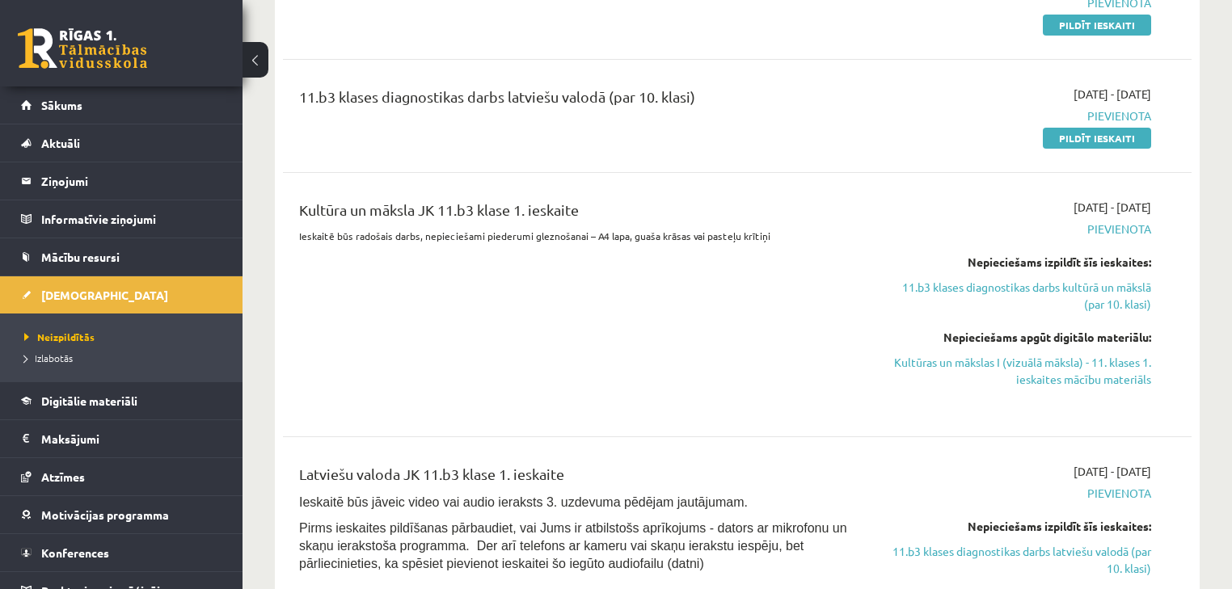
drag, startPoint x: 1155, startPoint y: 272, endPoint x: 1155, endPoint y: 401, distance: 129.3
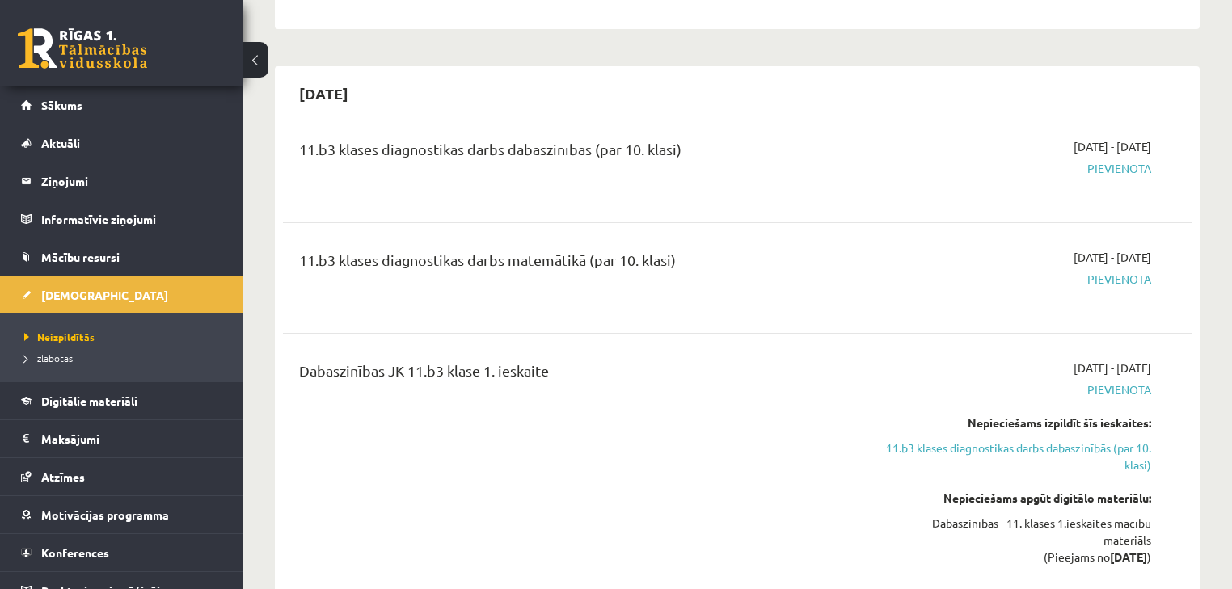
scroll to position [1427, 0]
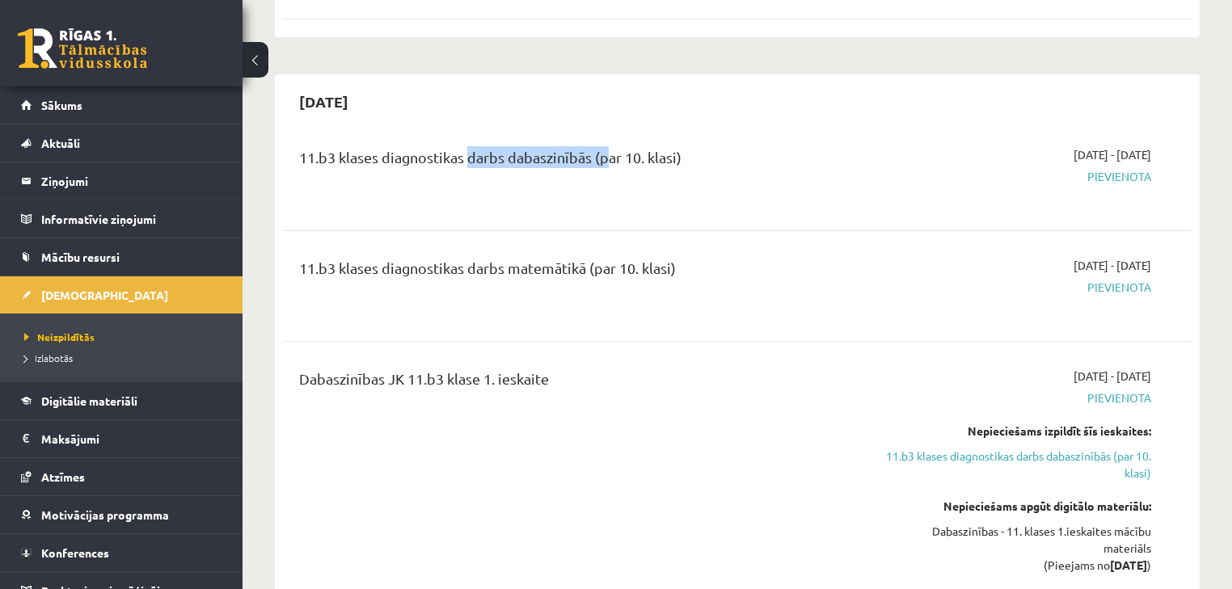
drag, startPoint x: 565, startPoint y: 141, endPoint x: 604, endPoint y: 139, distance: 38.9
click at [604, 146] on div "11.b3 klases diagnostikas darbs dabaszinībās (par 10. klasi)" at bounding box center [579, 161] width 560 height 30
click at [604, 306] on div "11.b3 klases diagnostikas darbs matemātikā (par 10. klasi) 2025-10-16 - 2025-10…" at bounding box center [737, 286] width 908 height 91
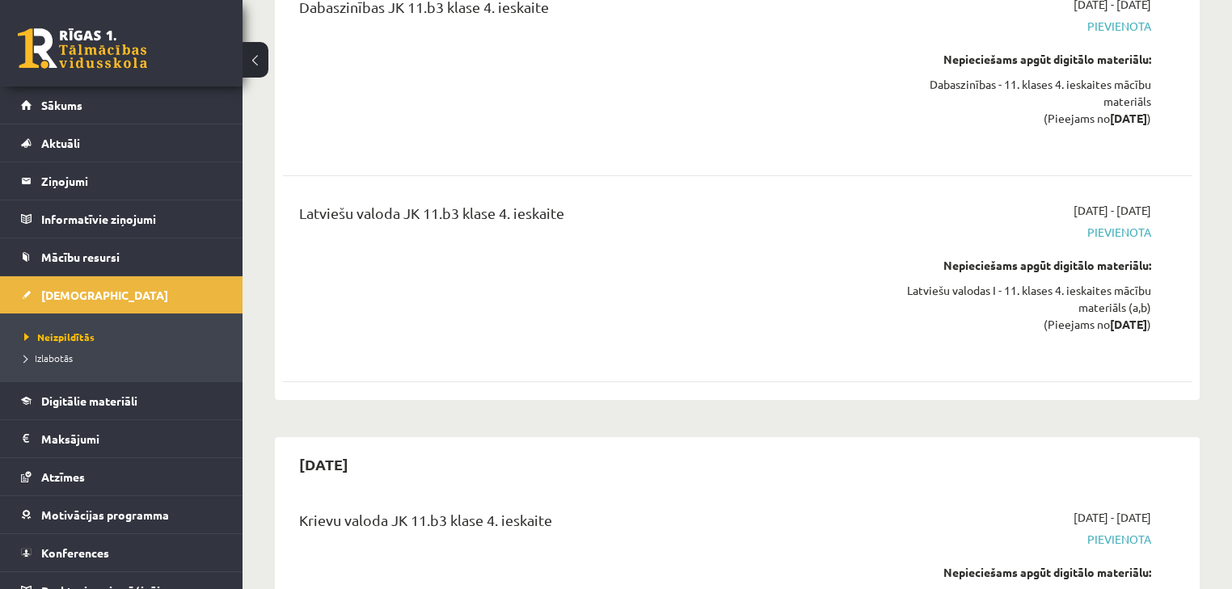
scroll to position [9641, 0]
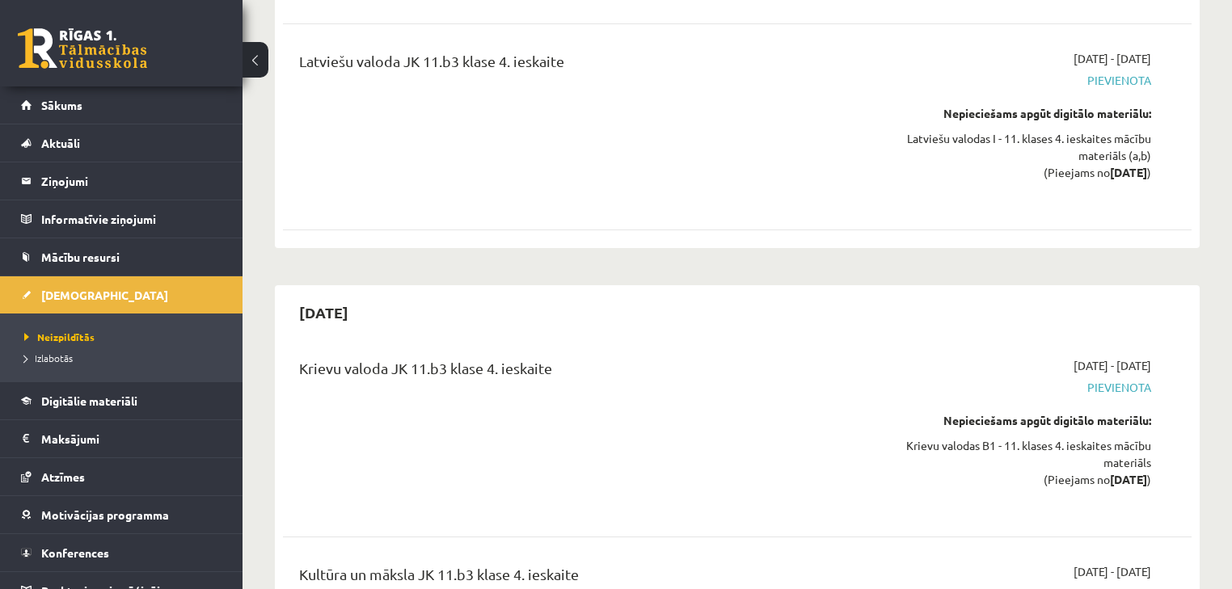
drag, startPoint x: 868, startPoint y: 325, endPoint x: 862, endPoint y: 459, distance: 134.3
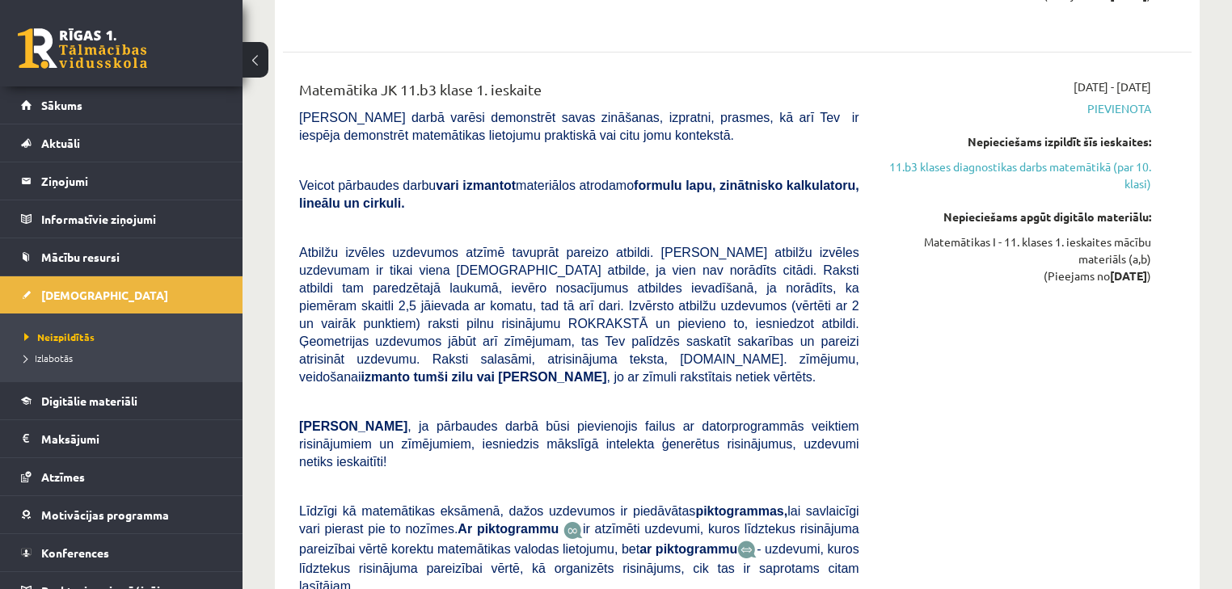
scroll to position [0, 0]
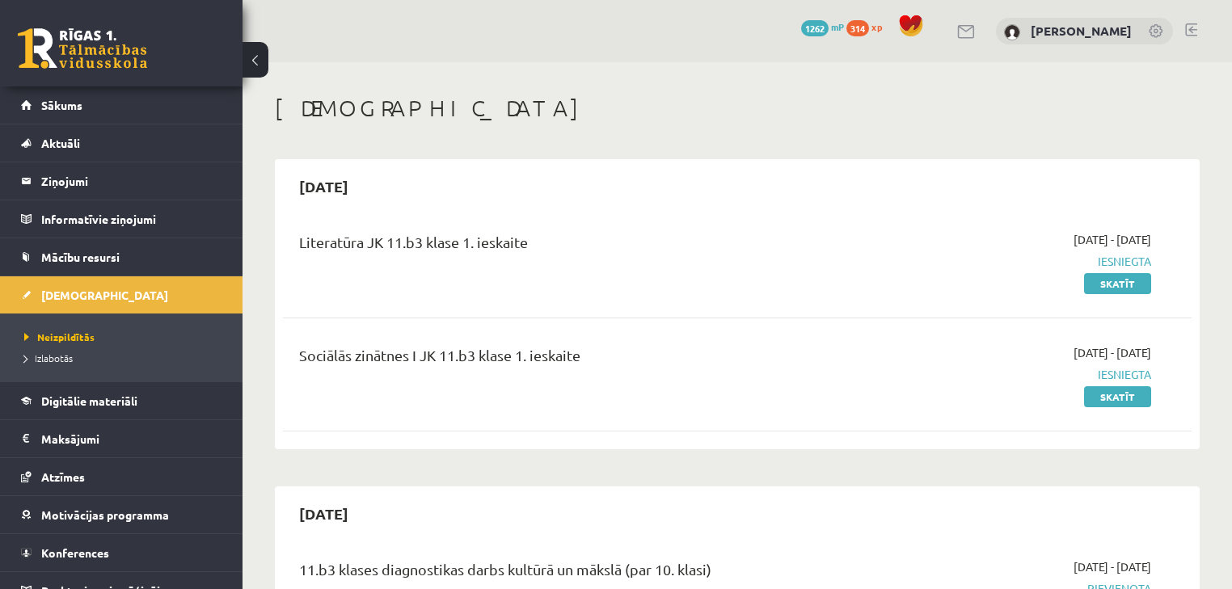
drag, startPoint x: 857, startPoint y: 426, endPoint x: 763, endPoint y: 78, distance: 360.8
click at [95, 113] on link "Sākums" at bounding box center [121, 104] width 201 height 37
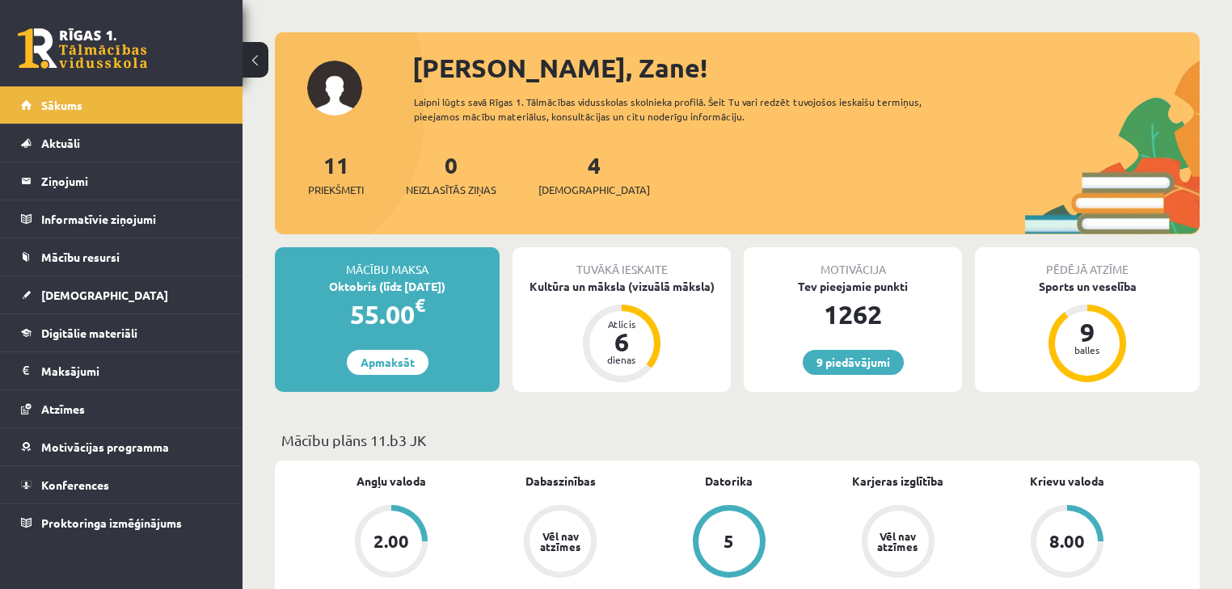
scroll to position [65, 0]
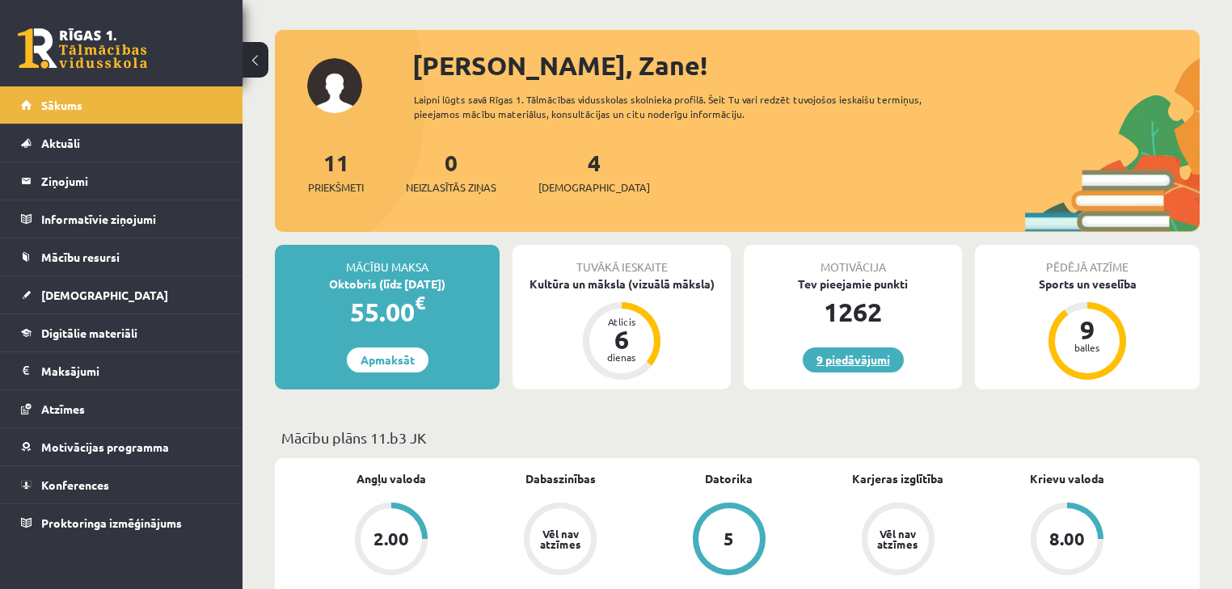
click at [832, 349] on link "9 piedāvājumi" at bounding box center [853, 360] width 101 height 25
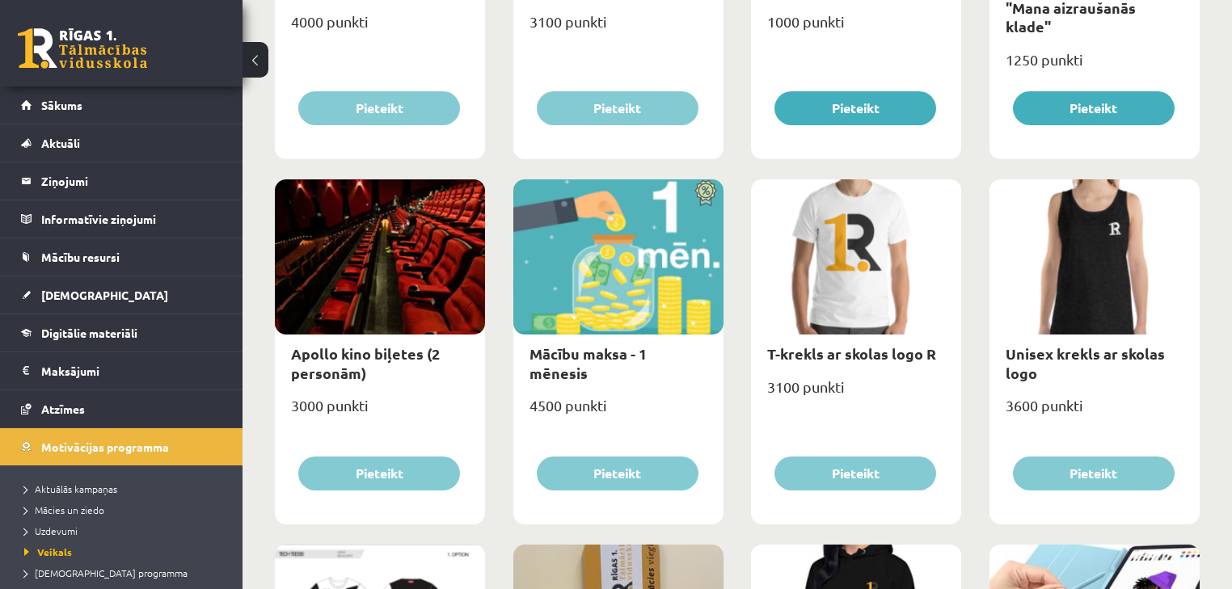
scroll to position [366, 0]
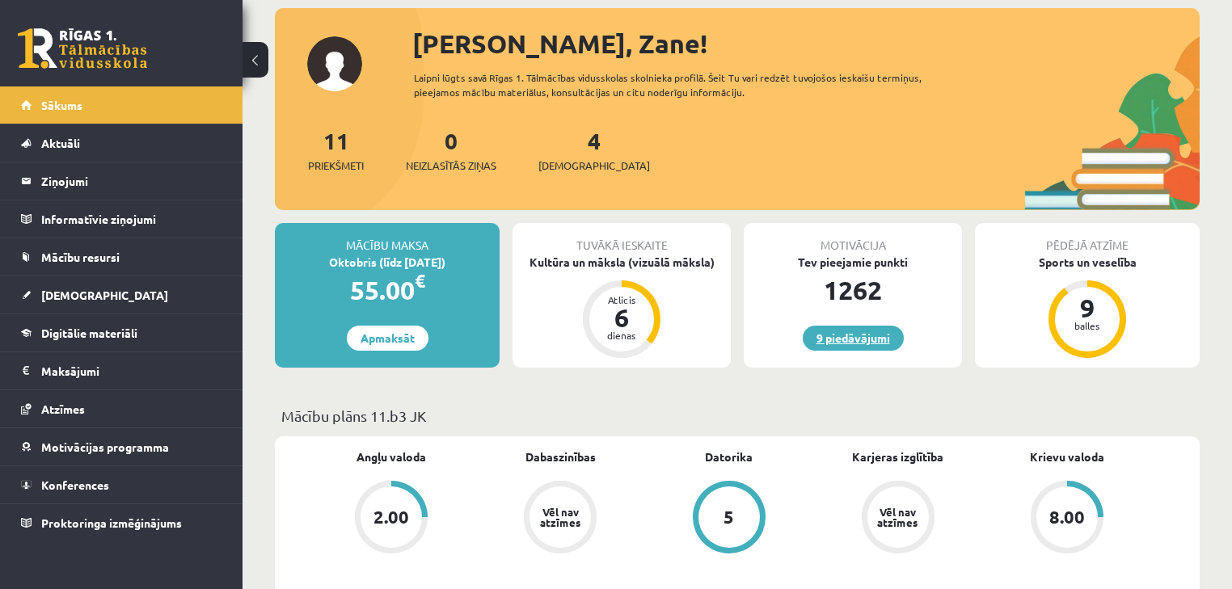
scroll to position [107, 0]
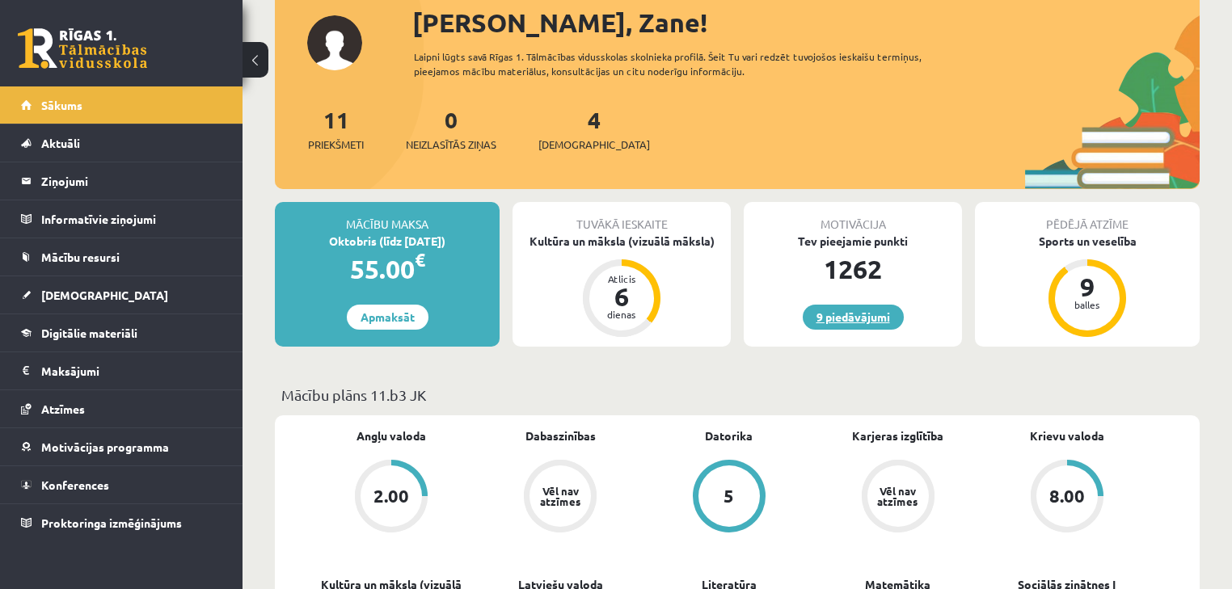
click at [831, 308] on link "9 piedāvājumi" at bounding box center [853, 317] width 101 height 25
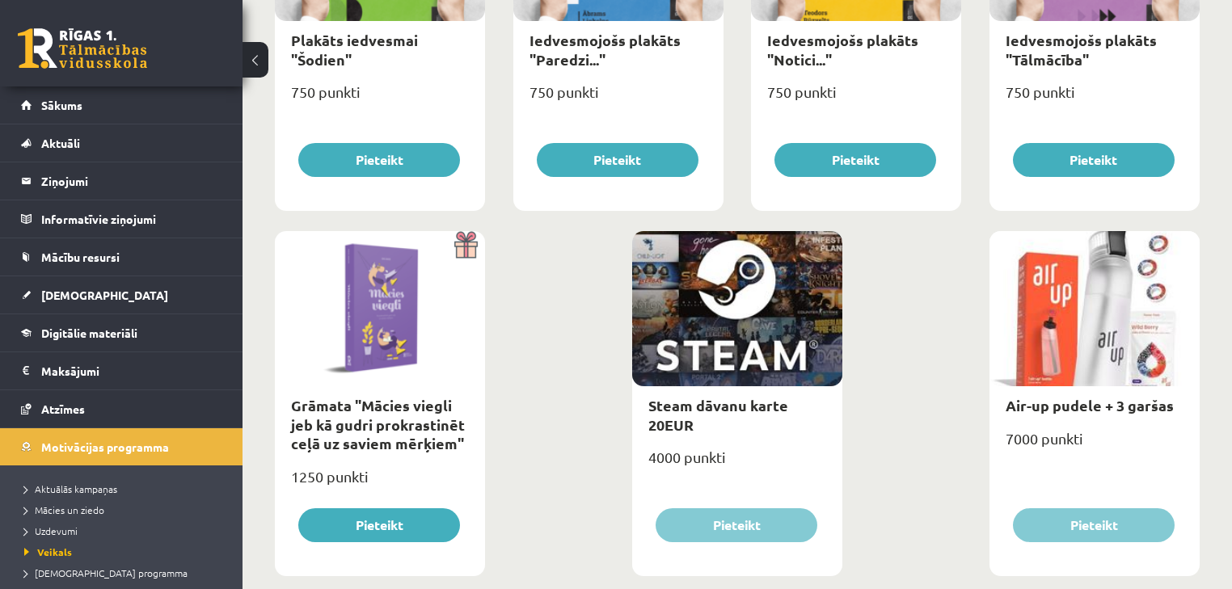
scroll to position [1895, 0]
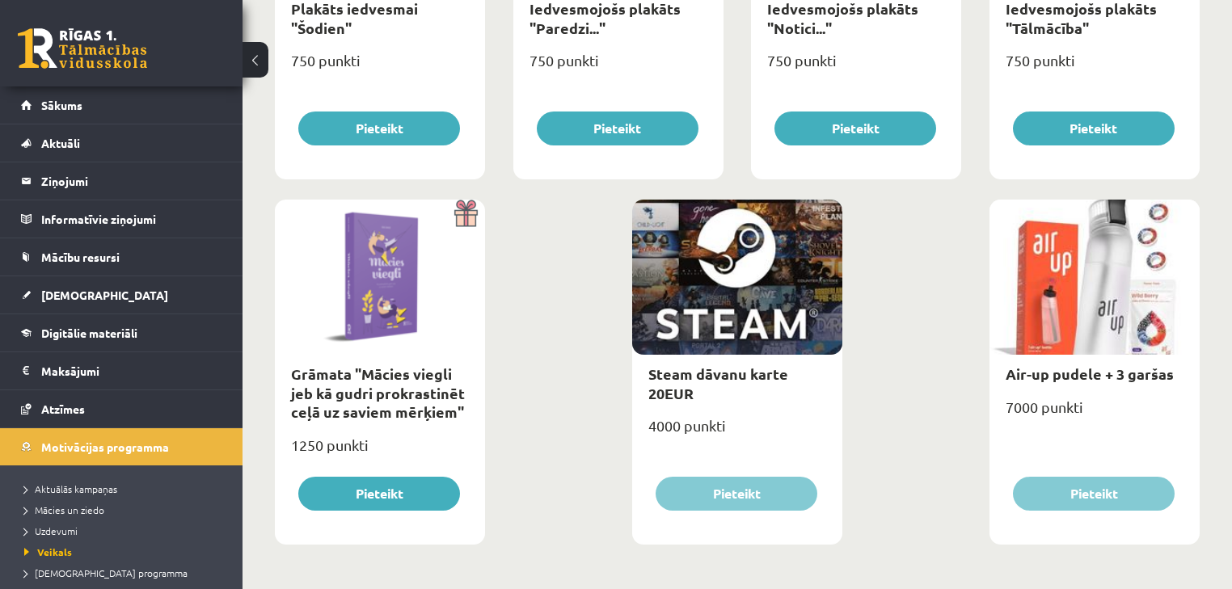
click at [718, 313] on div at bounding box center [737, 277] width 210 height 155
click at [714, 360] on div "Steam dāvanu karte 20EUR" at bounding box center [737, 383] width 210 height 57
click at [708, 372] on link "Steam dāvanu karte 20EUR" at bounding box center [718, 383] width 140 height 37
type input "*"
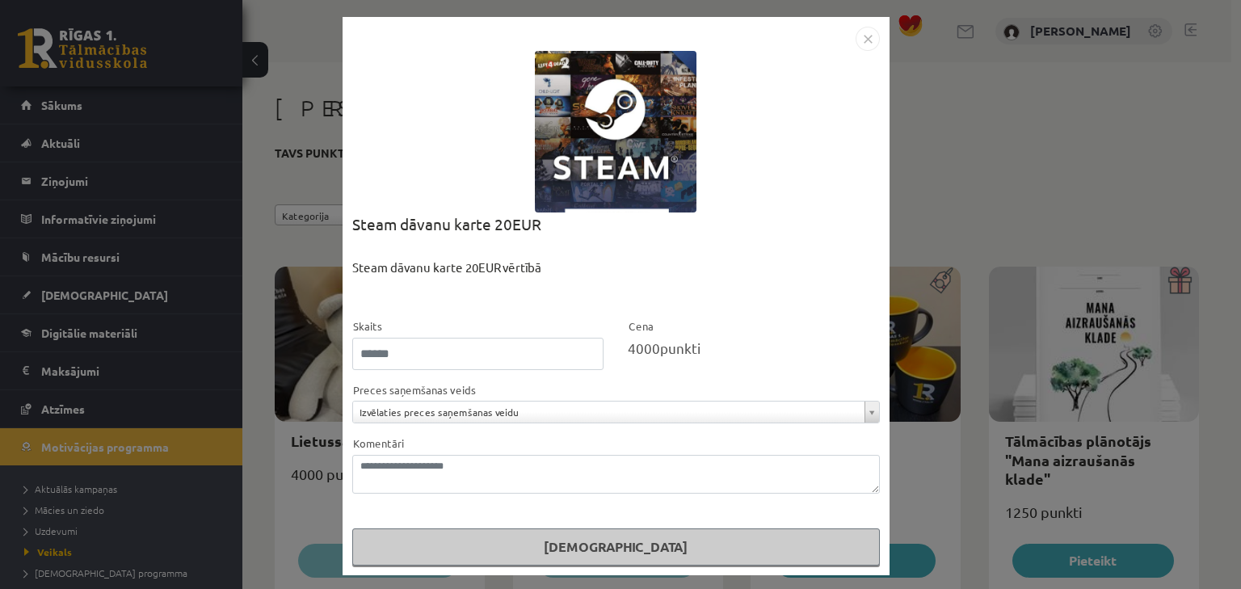
click at [937, 65] on div "**********" at bounding box center [620, 294] width 1241 height 589
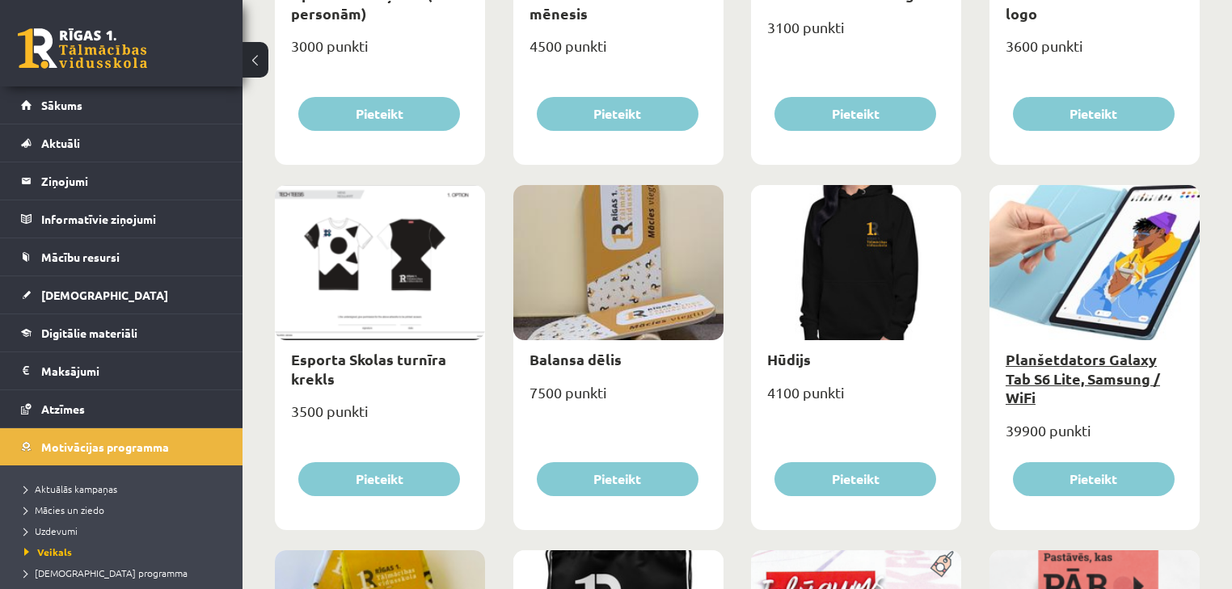
scroll to position [797, 0]
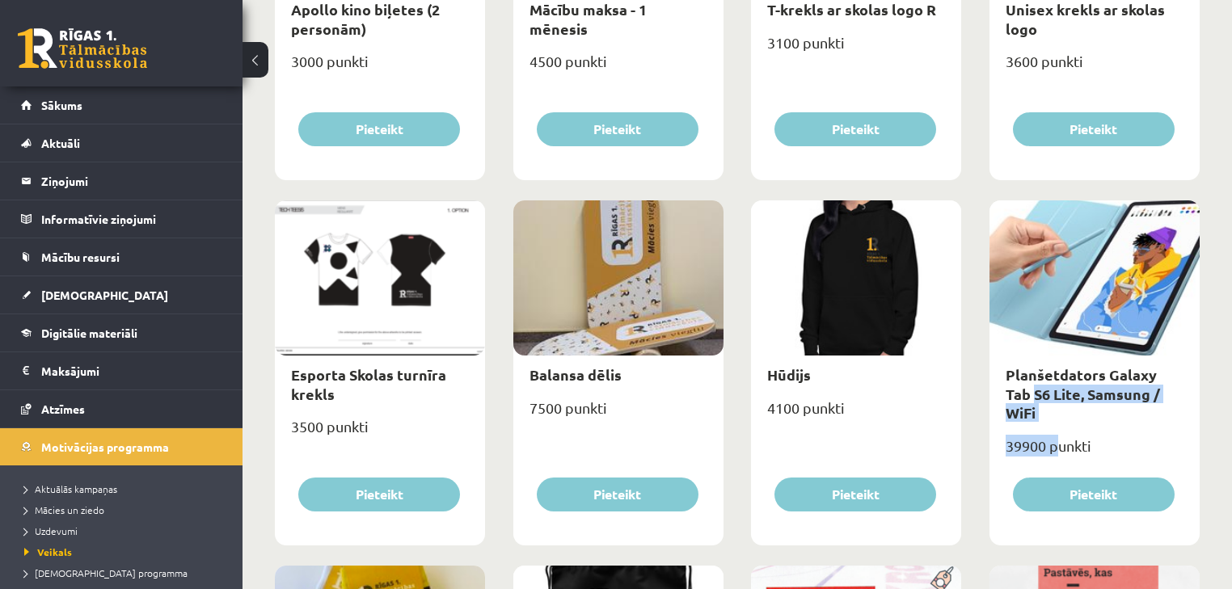
drag, startPoint x: 983, startPoint y: 411, endPoint x: 999, endPoint y: 415, distance: 16.7
click at [1001, 415] on div "Lietussargs 4000 punkti Pieteikt Cepure ar skolas logo 3100 punkti Pieteikt Krū…" at bounding box center [737, 562] width 933 height 2192
click at [1044, 432] on div "39900 punkti" at bounding box center [1094, 452] width 210 height 40
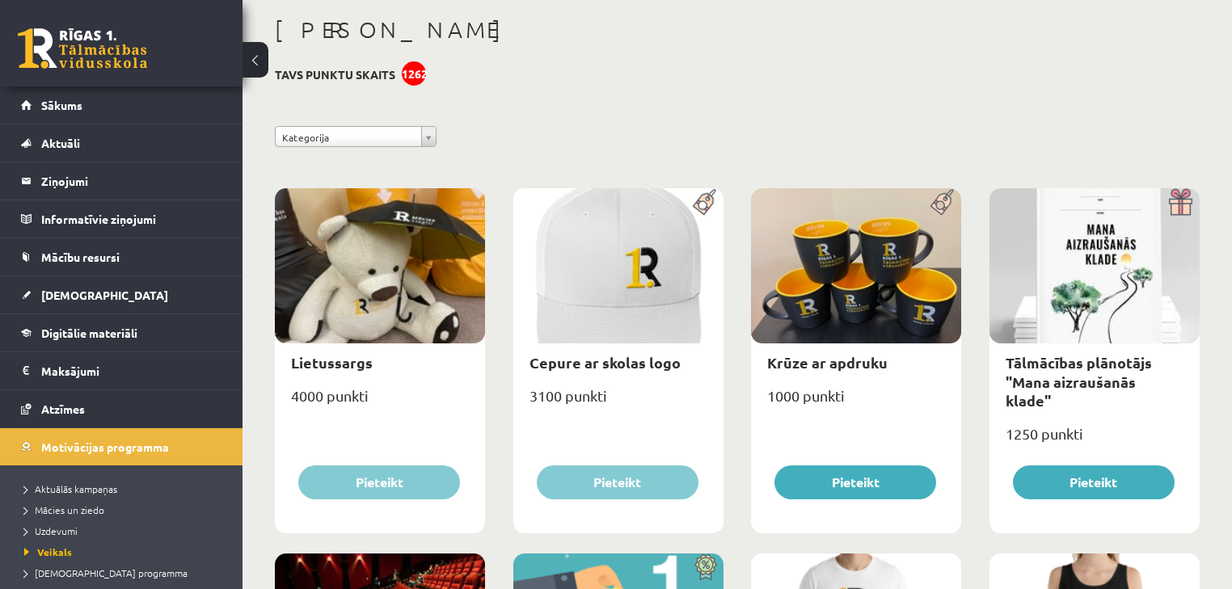
scroll to position [0, 0]
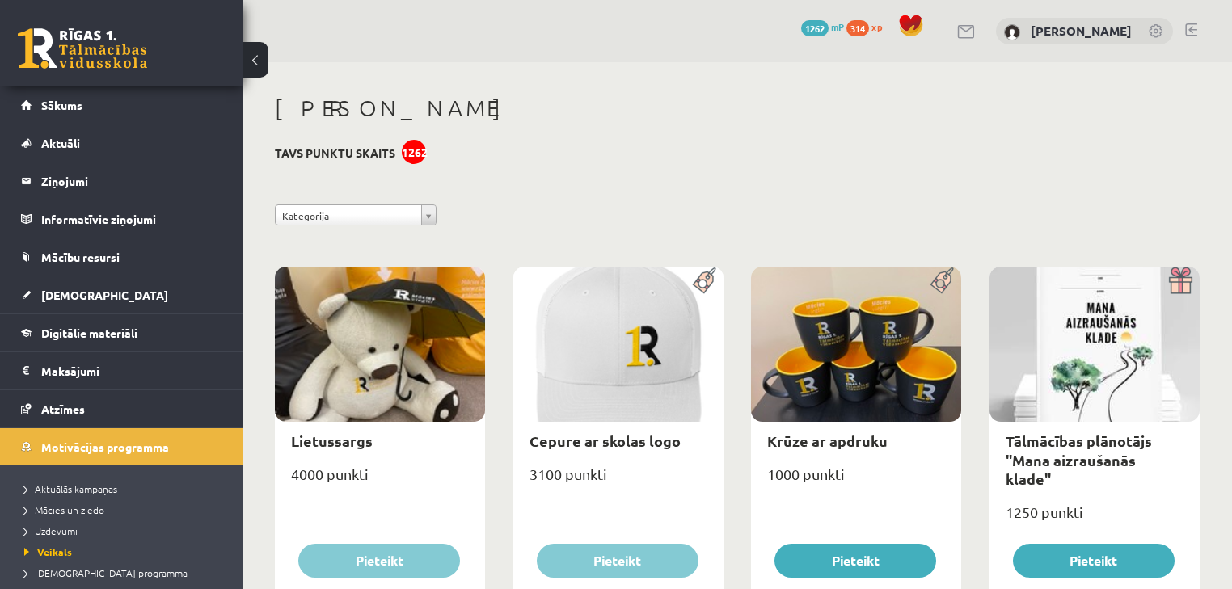
drag, startPoint x: 980, startPoint y: 218, endPoint x: 907, endPoint y: 94, distance: 144.2
click at [108, 92] on link "Sākums" at bounding box center [121, 104] width 201 height 37
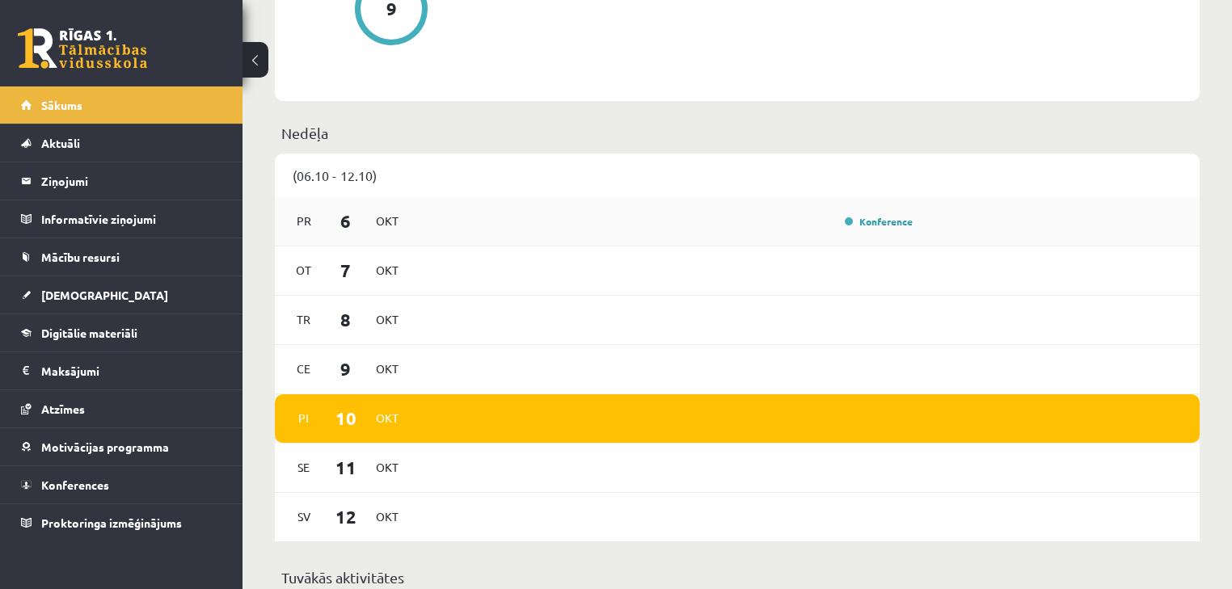
scroll to position [905, 0]
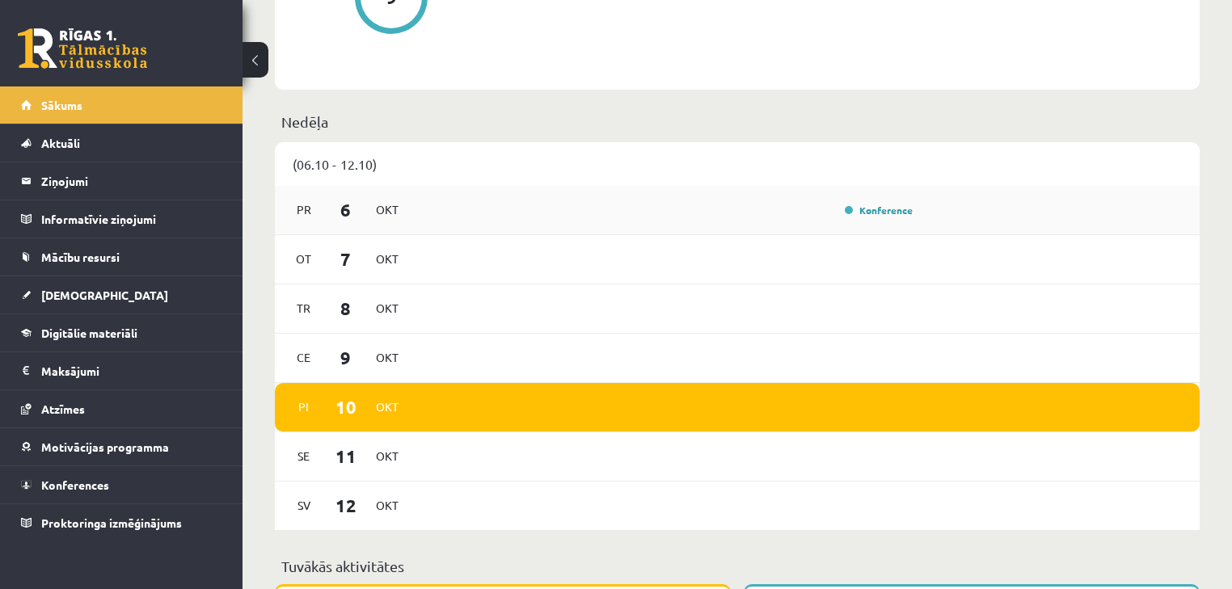
click at [837, 206] on div "Konference" at bounding box center [877, 210] width 81 height 16
click at [875, 209] on link "Konference" at bounding box center [879, 210] width 68 height 13
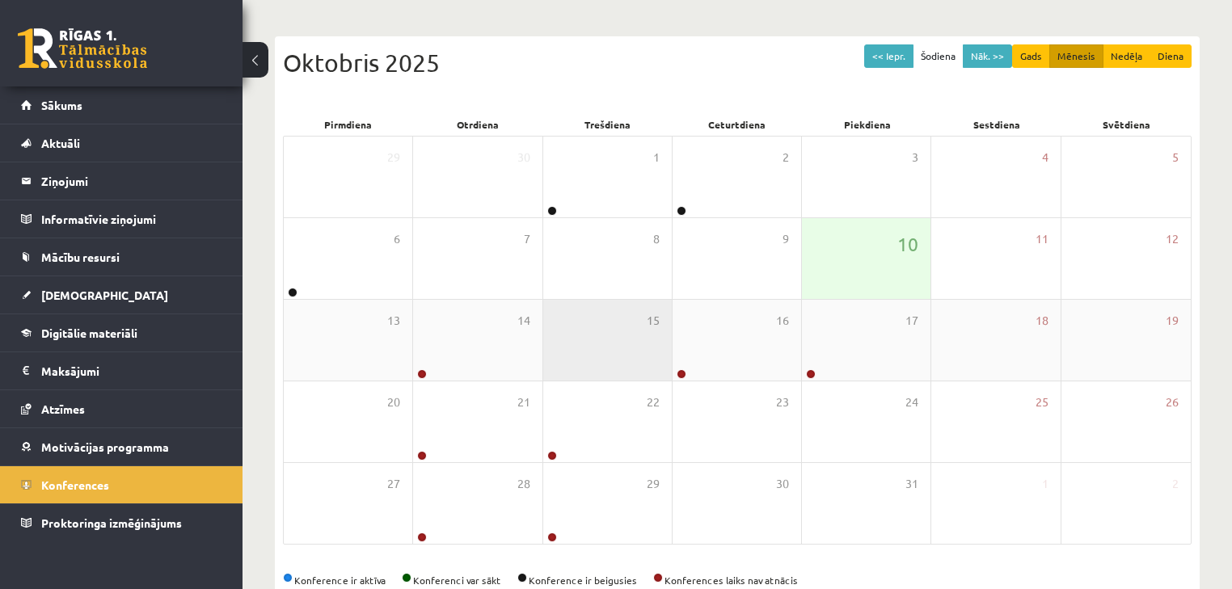
scroll to position [182, 0]
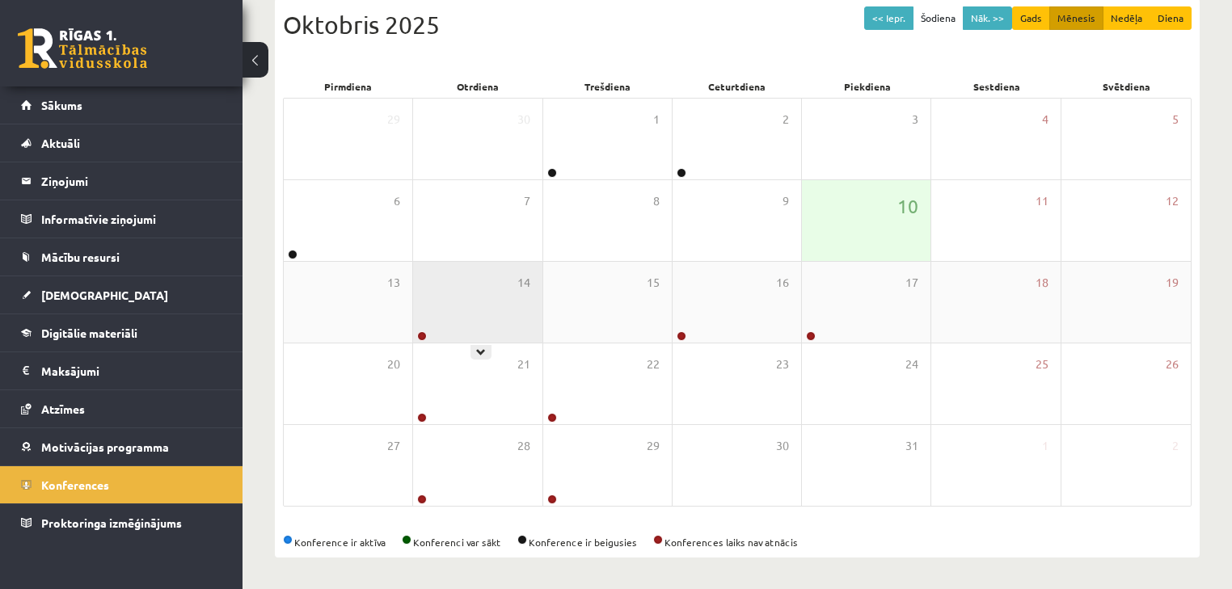
click at [496, 315] on div "14" at bounding box center [477, 302] width 129 height 81
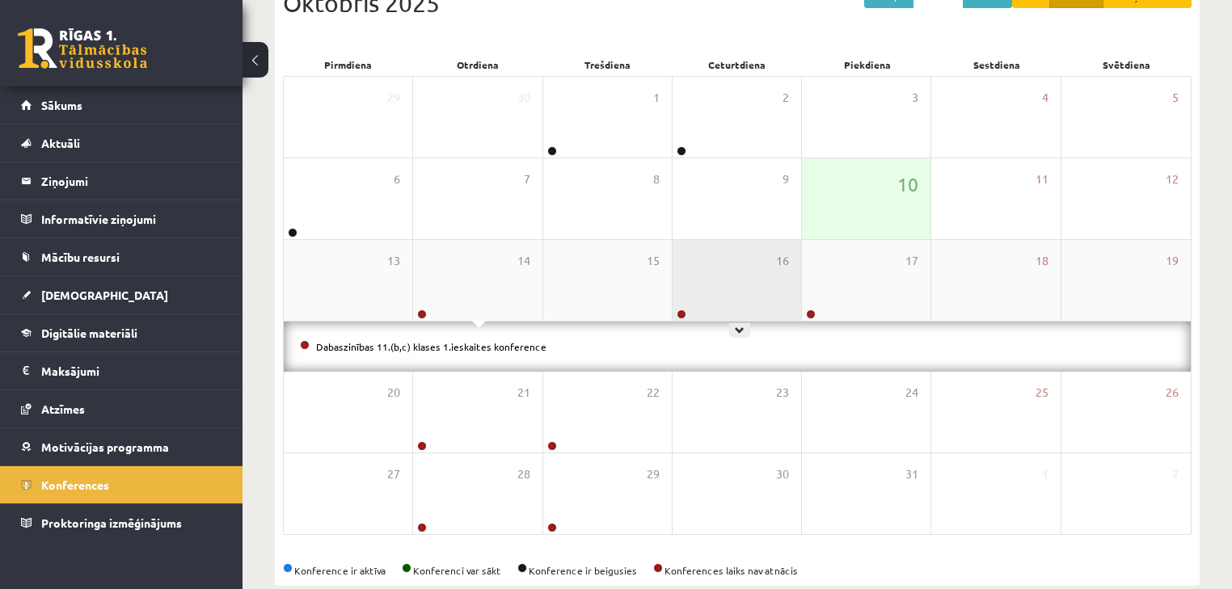
click at [688, 282] on div "16" at bounding box center [736, 280] width 129 height 81
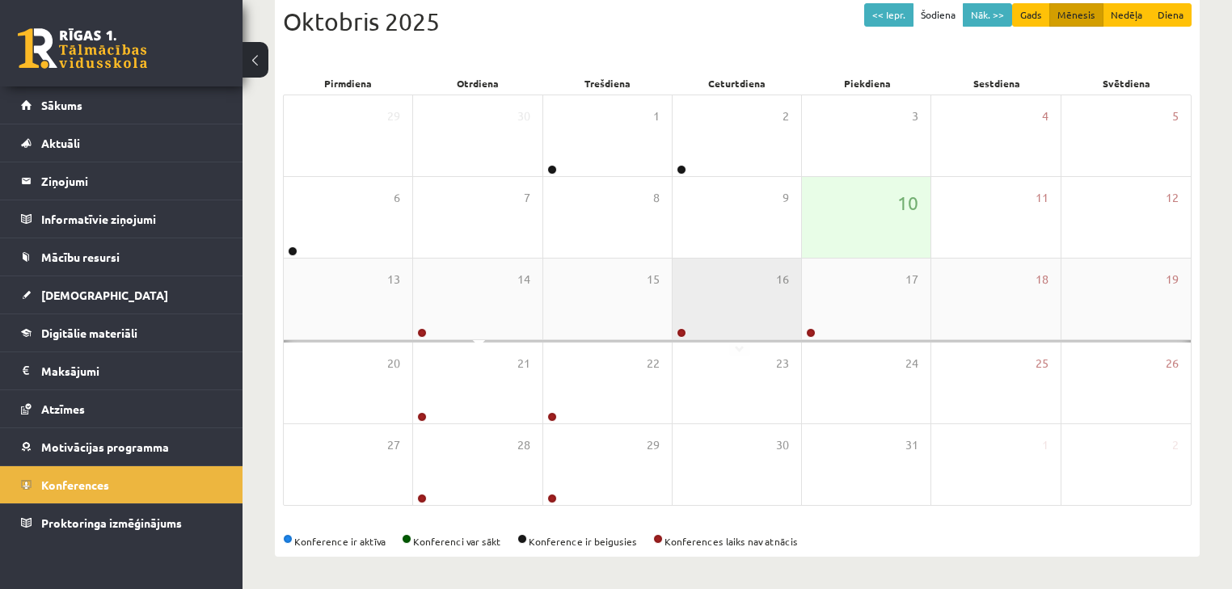
scroll to position [204, 0]
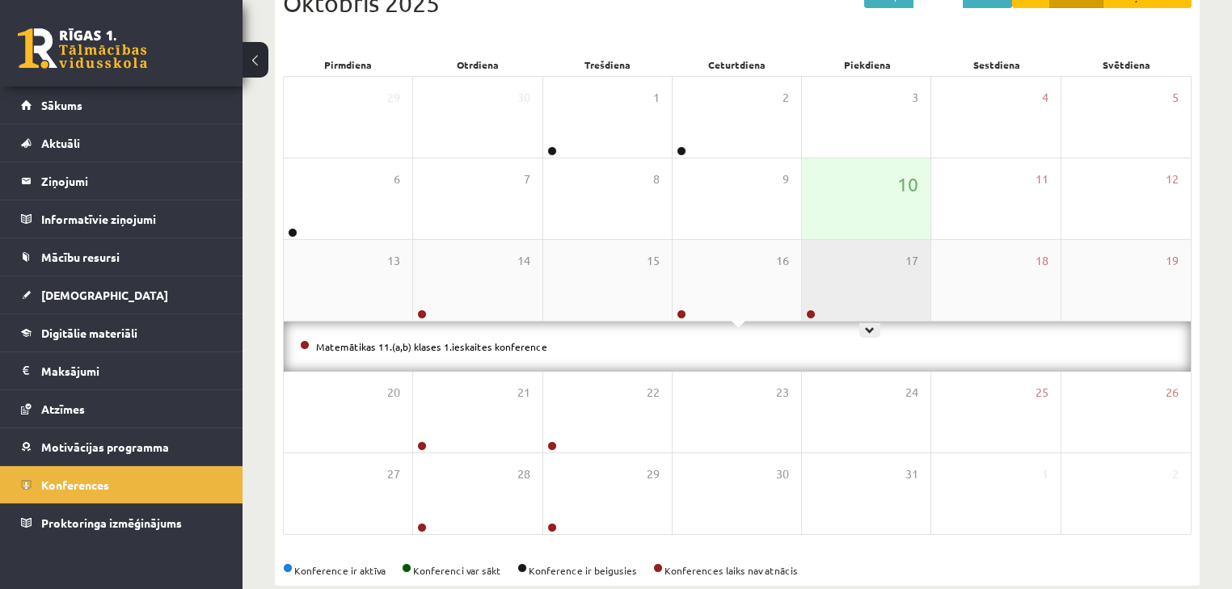
click at [827, 265] on div "17" at bounding box center [866, 280] width 129 height 81
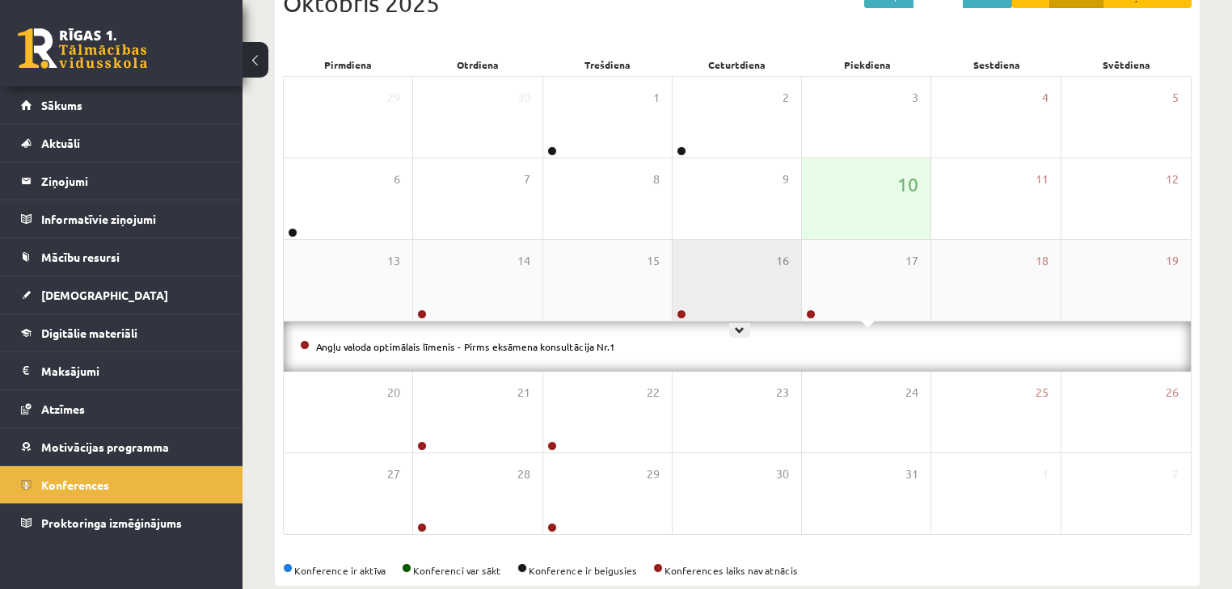
click at [761, 288] on div "16" at bounding box center [736, 280] width 129 height 81
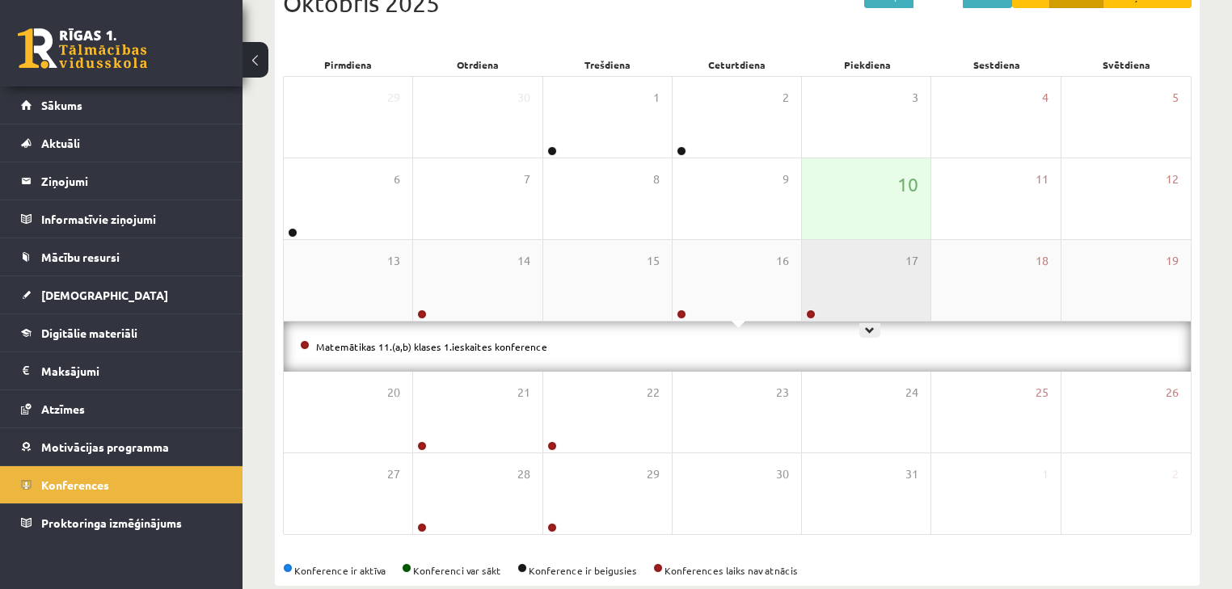
click at [862, 281] on div "17" at bounding box center [866, 280] width 129 height 81
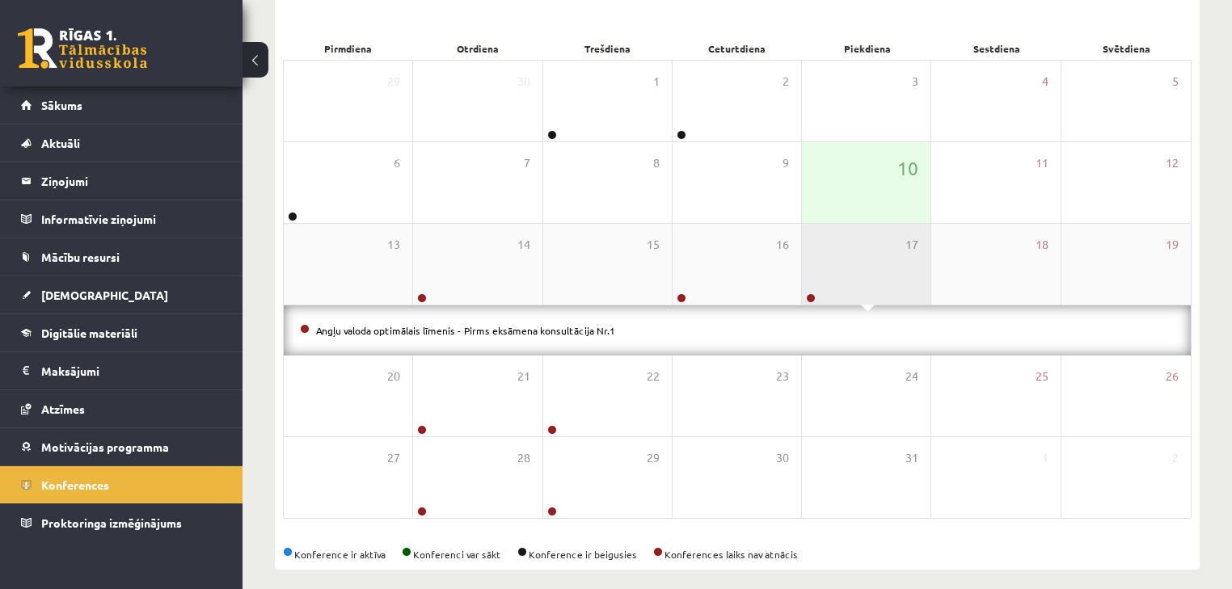
scroll to position [233, 0]
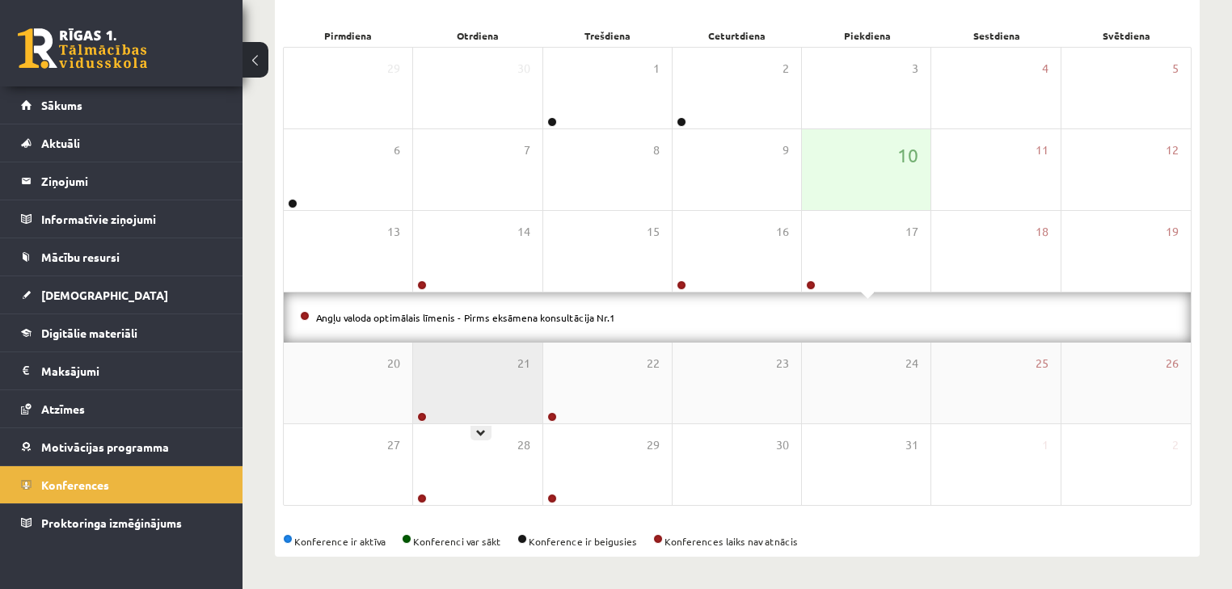
click at [430, 362] on div "21" at bounding box center [477, 383] width 129 height 81
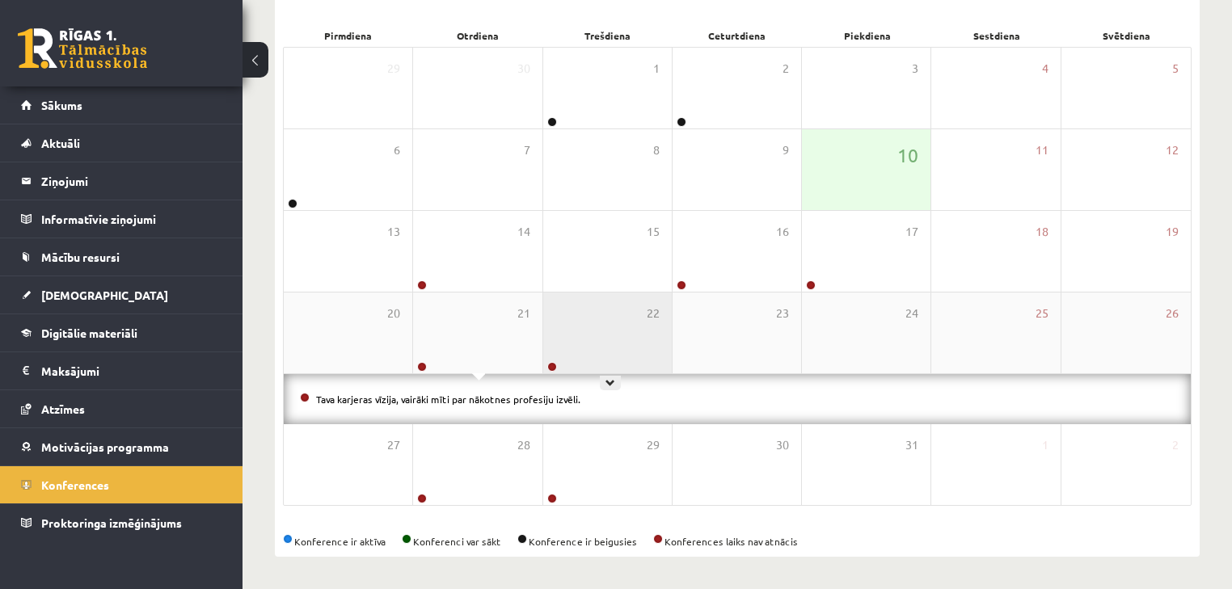
click at [563, 312] on div "22" at bounding box center [607, 333] width 129 height 81
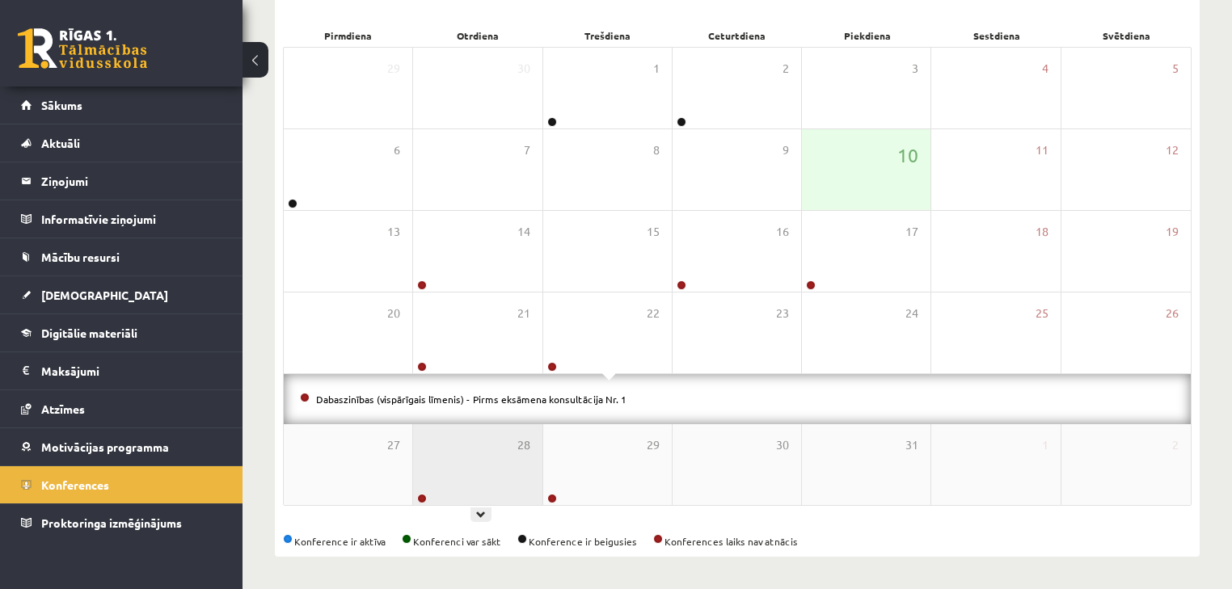
drag, startPoint x: 504, startPoint y: 389, endPoint x: 470, endPoint y: 462, distance: 81.0
click at [434, 454] on div "28" at bounding box center [477, 464] width 129 height 81
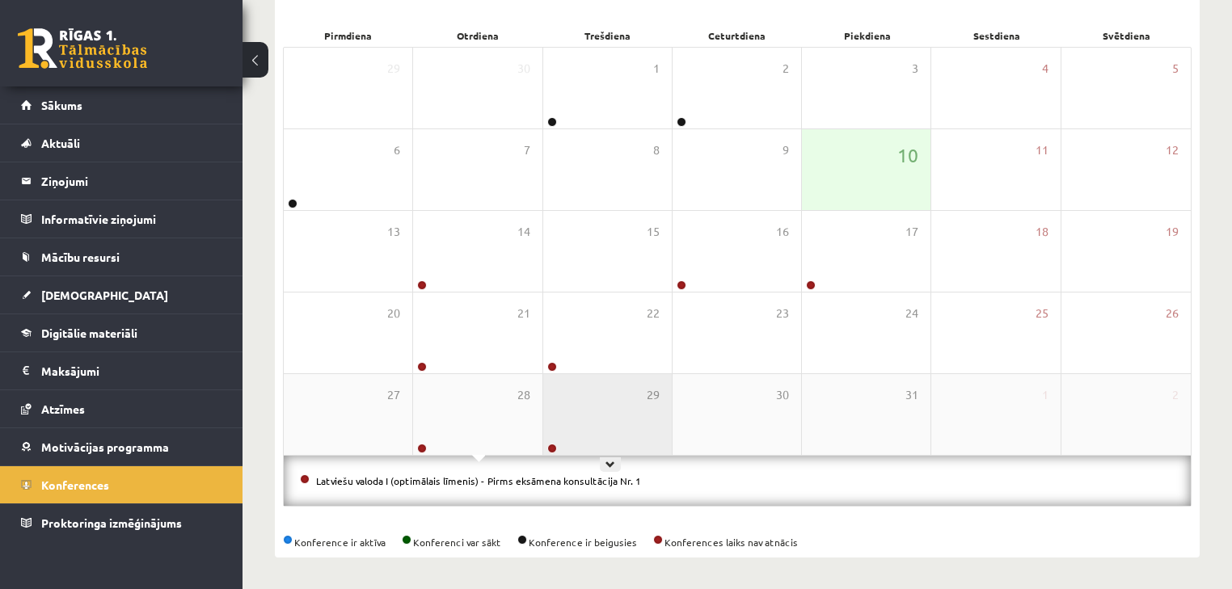
click at [588, 381] on div "29" at bounding box center [607, 414] width 129 height 81
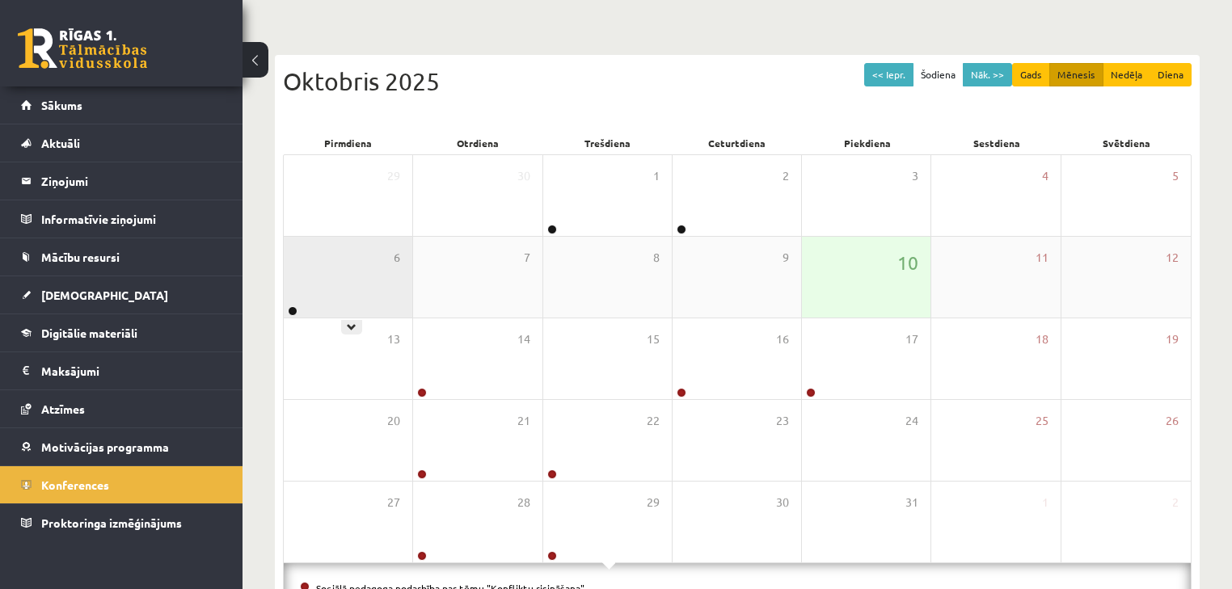
scroll to position [0, 0]
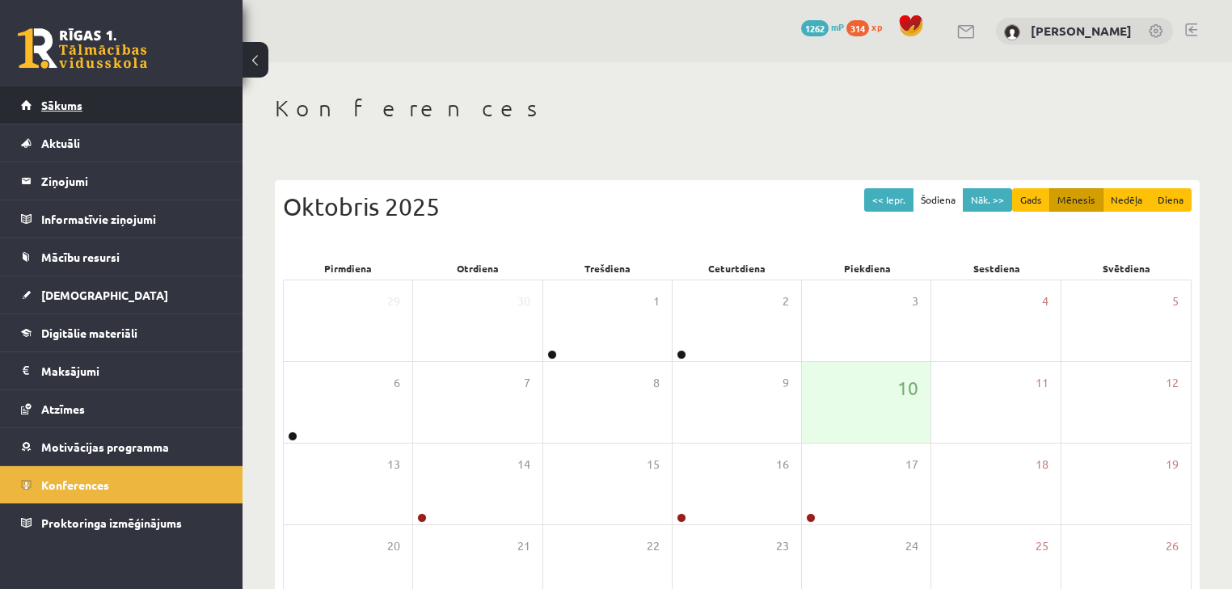
click at [151, 120] on link "Sākums" at bounding box center [121, 104] width 201 height 37
